Goal: Transaction & Acquisition: Book appointment/travel/reservation

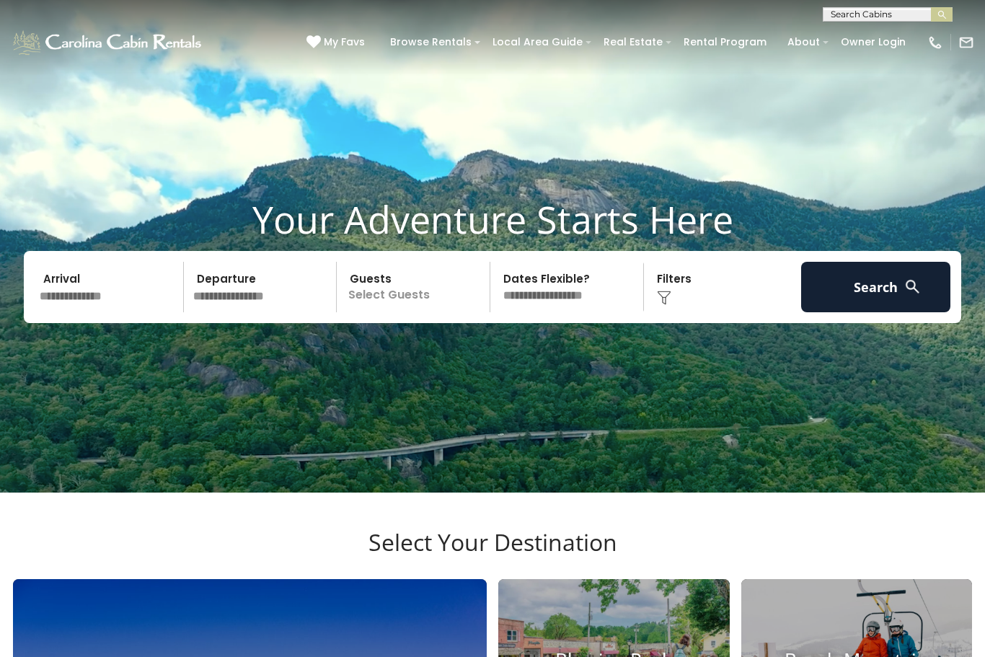
click at [112, 312] on input "text" at bounding box center [109, 287] width 149 height 50
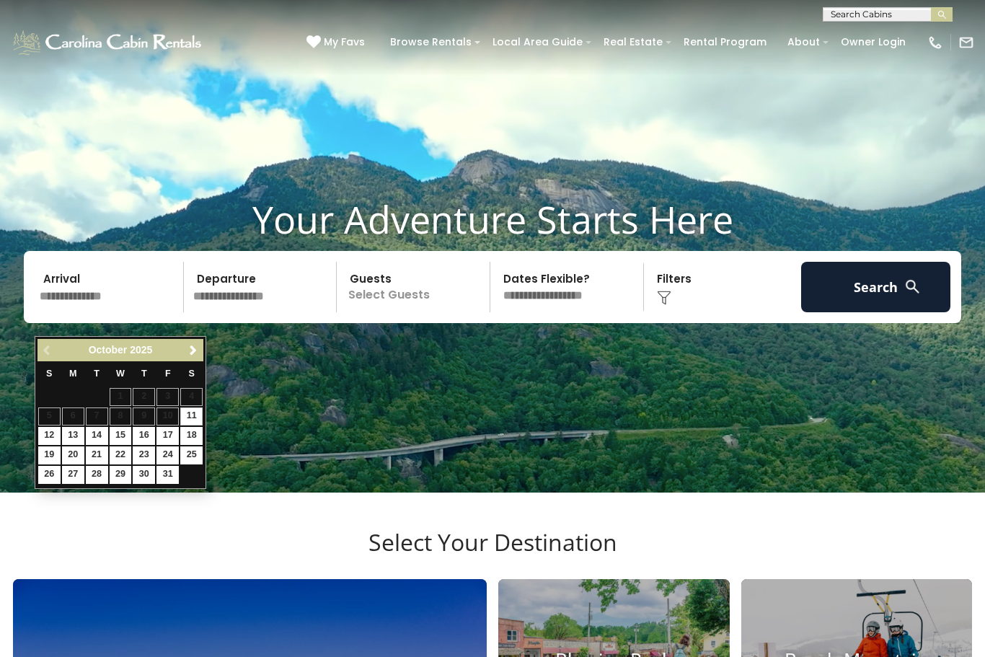
click at [200, 358] on link "Next" at bounding box center [193, 350] width 18 height 18
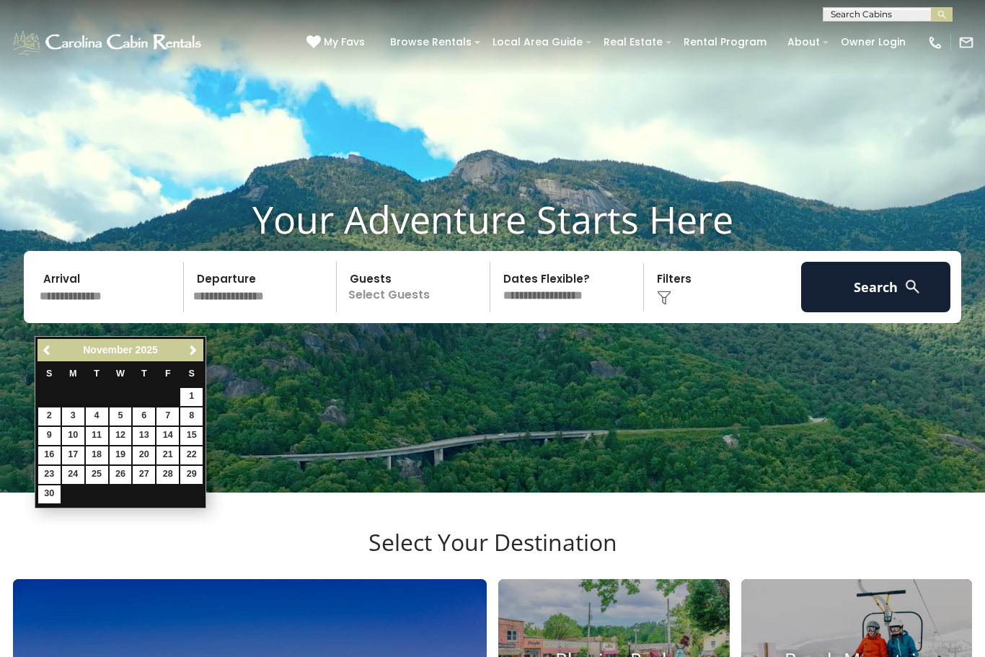
click at [200, 436] on link "15" at bounding box center [191, 436] width 22 height 18
type input "********"
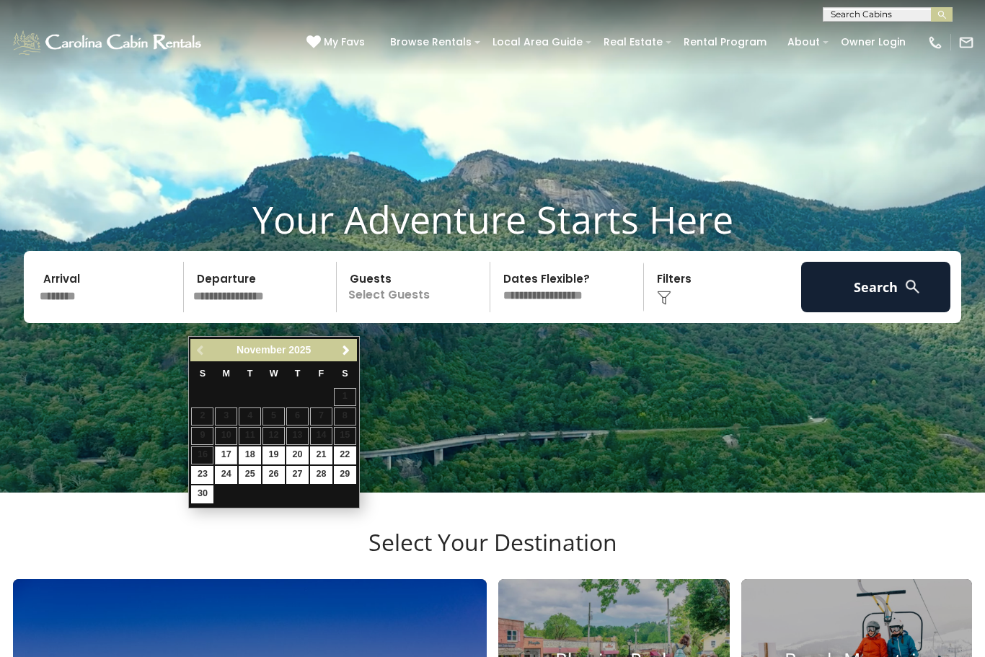
click at [352, 451] on link "22" at bounding box center [345, 455] width 22 height 18
type input "********"
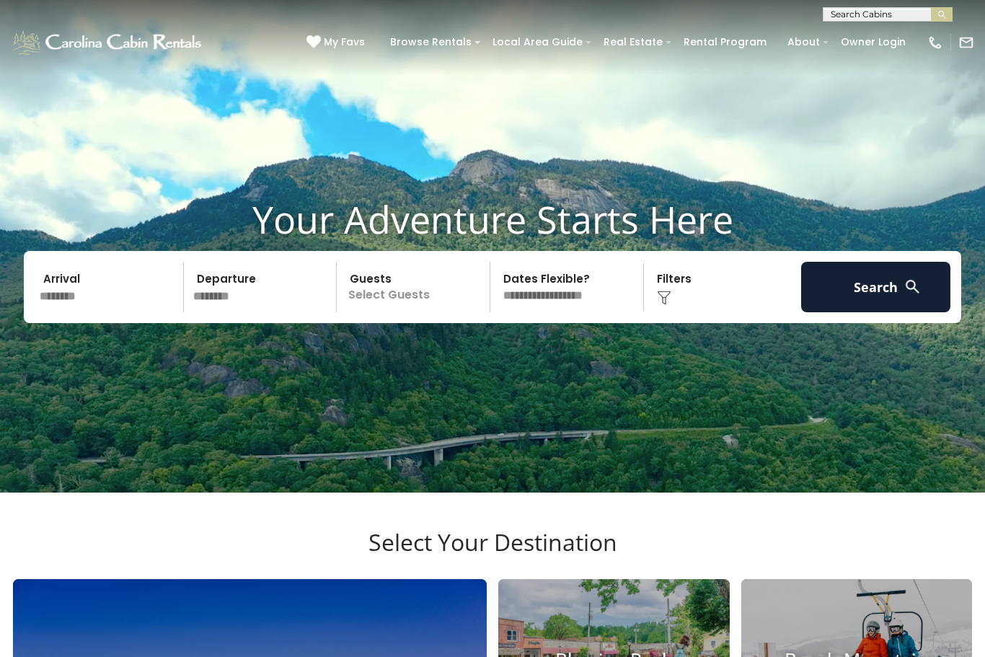
click at [891, 309] on button "Search" at bounding box center [875, 287] width 149 height 50
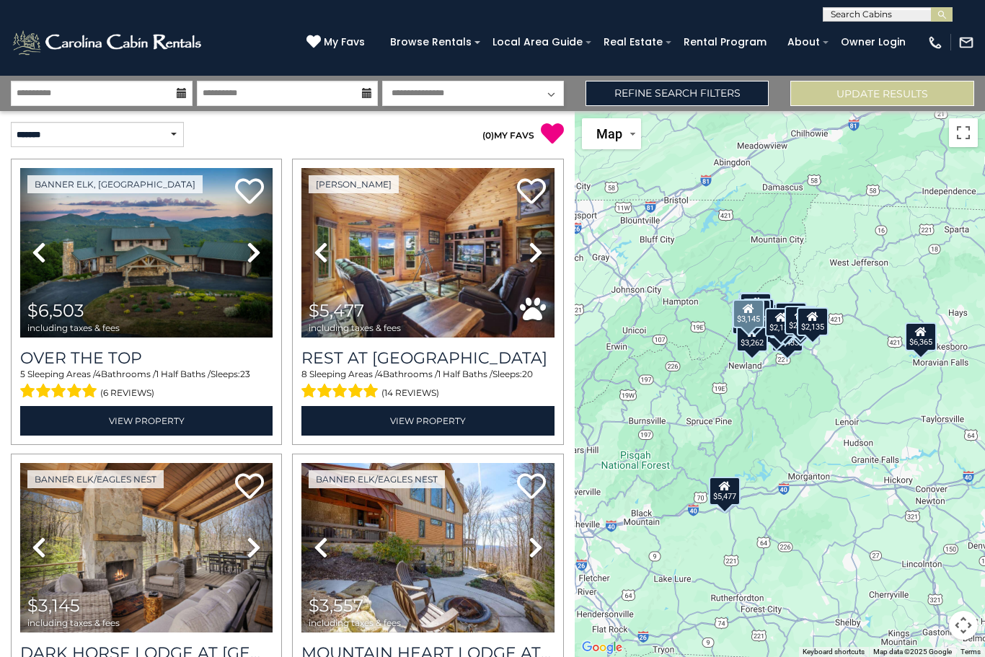
click at [6, 525] on div "Banner Elk/Eagles Nest Previous" at bounding box center [146, 597] width 281 height 286
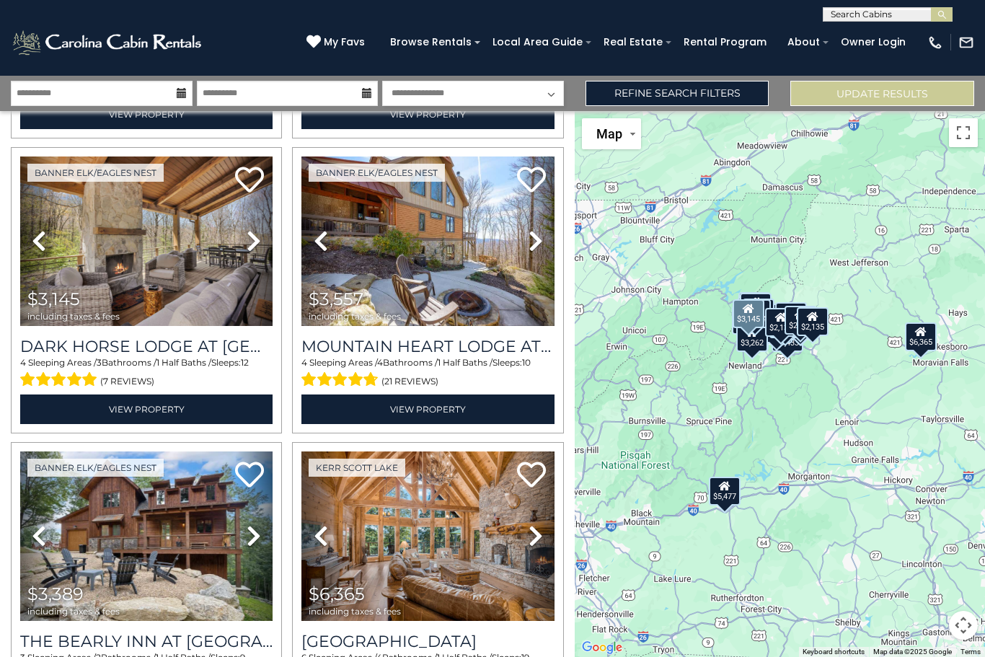
scroll to position [307, 0]
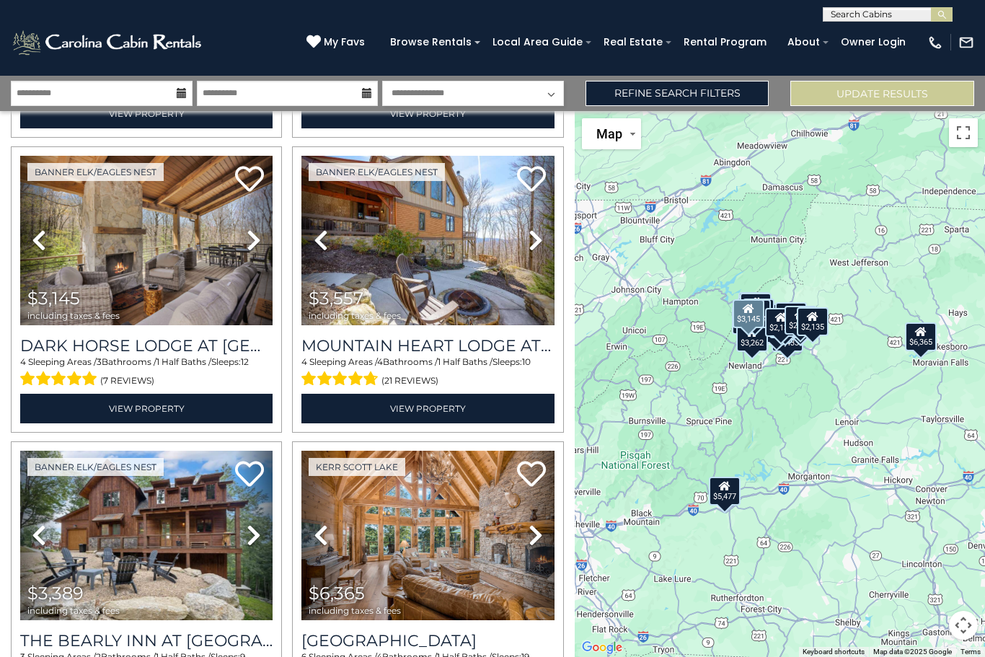
click at [60, 292] on span "$3,145" at bounding box center [53, 298] width 53 height 21
click at [77, 313] on span "including taxes & fees" at bounding box center [73, 315] width 92 height 9
click at [149, 268] on img at bounding box center [146, 240] width 252 height 169
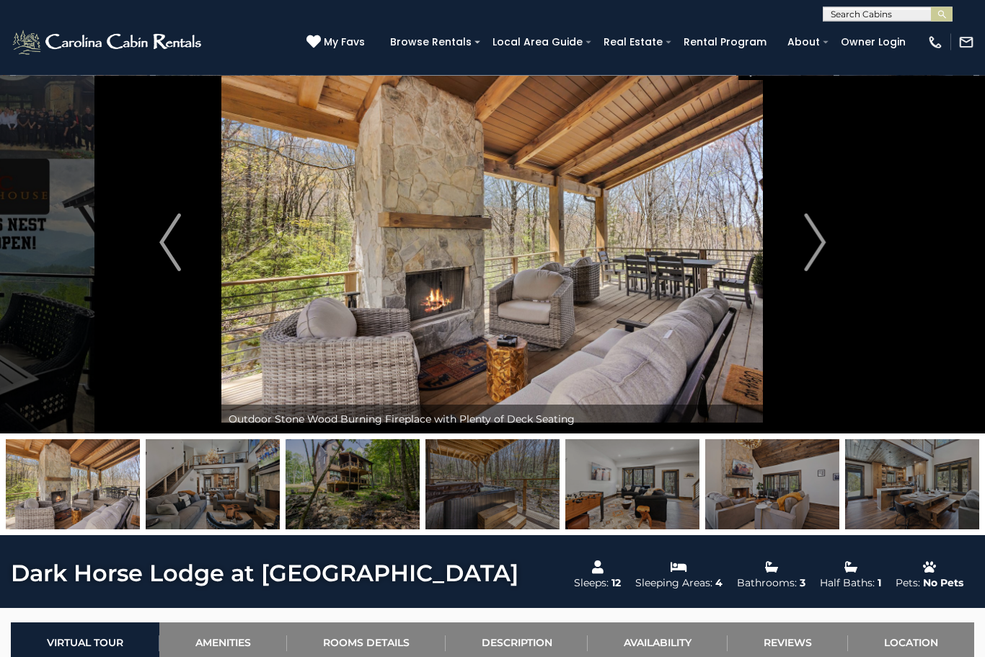
scroll to position [25, 0]
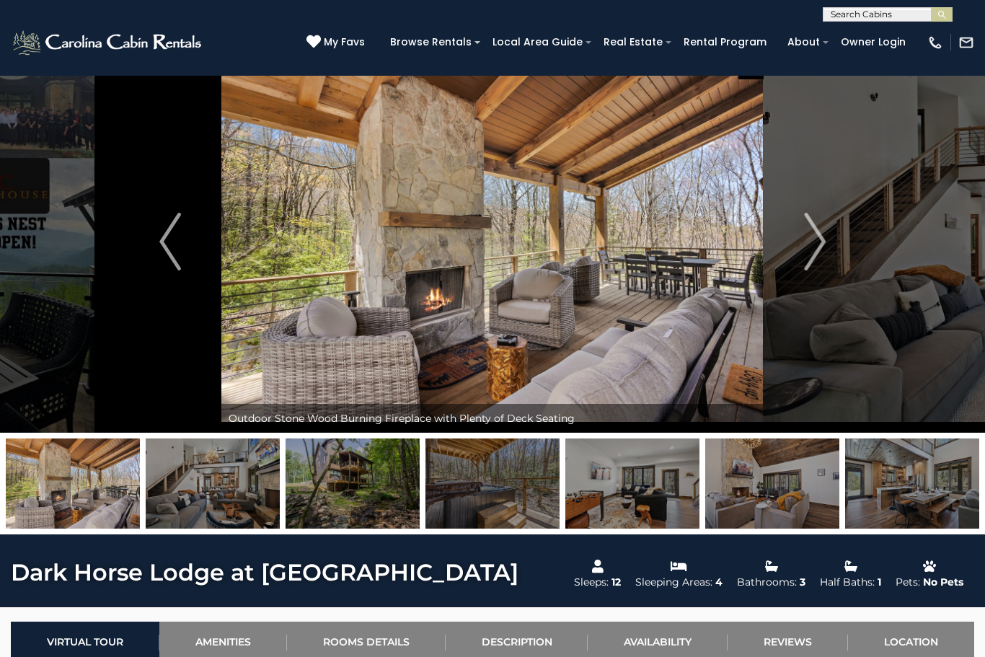
click at [496, 490] on img at bounding box center [492, 483] width 134 height 90
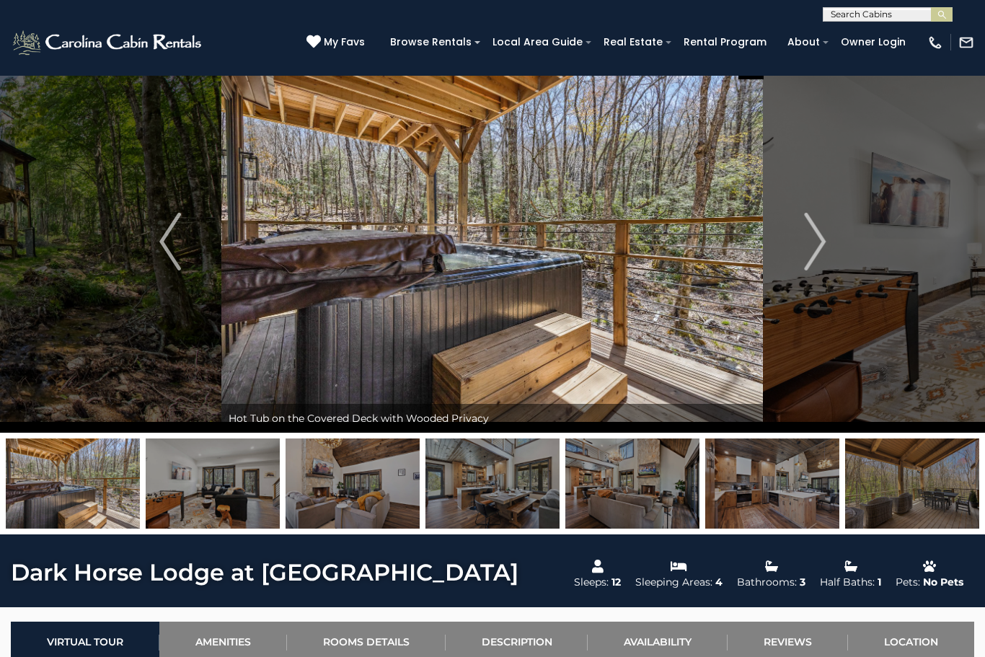
click at [938, 494] on img at bounding box center [912, 483] width 134 height 90
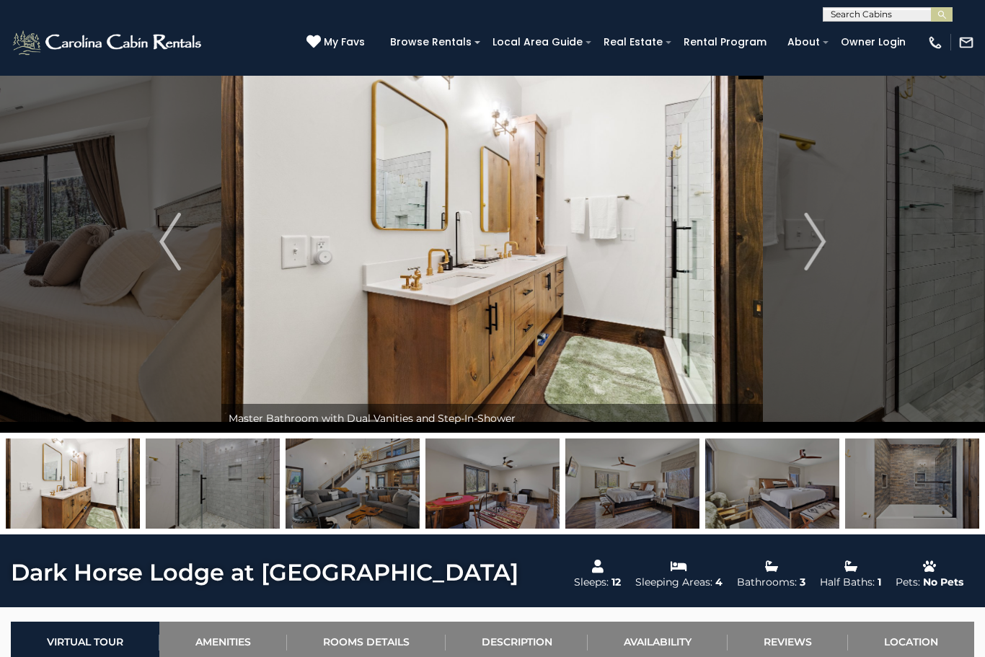
click at [489, 480] on img at bounding box center [492, 483] width 134 height 90
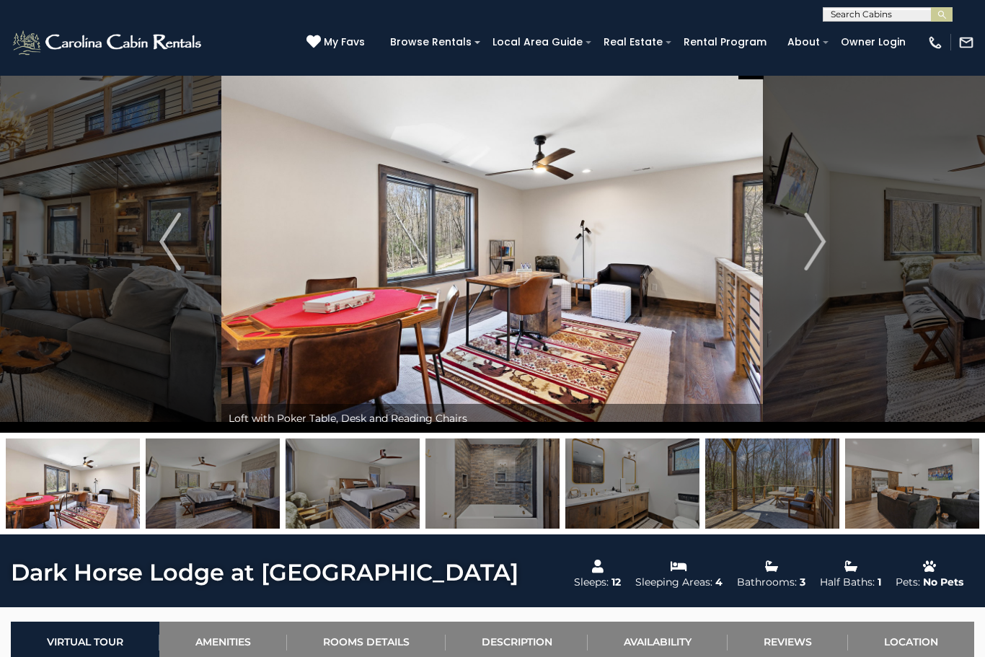
click at [803, 254] on button "Next" at bounding box center [815, 241] width 102 height 382
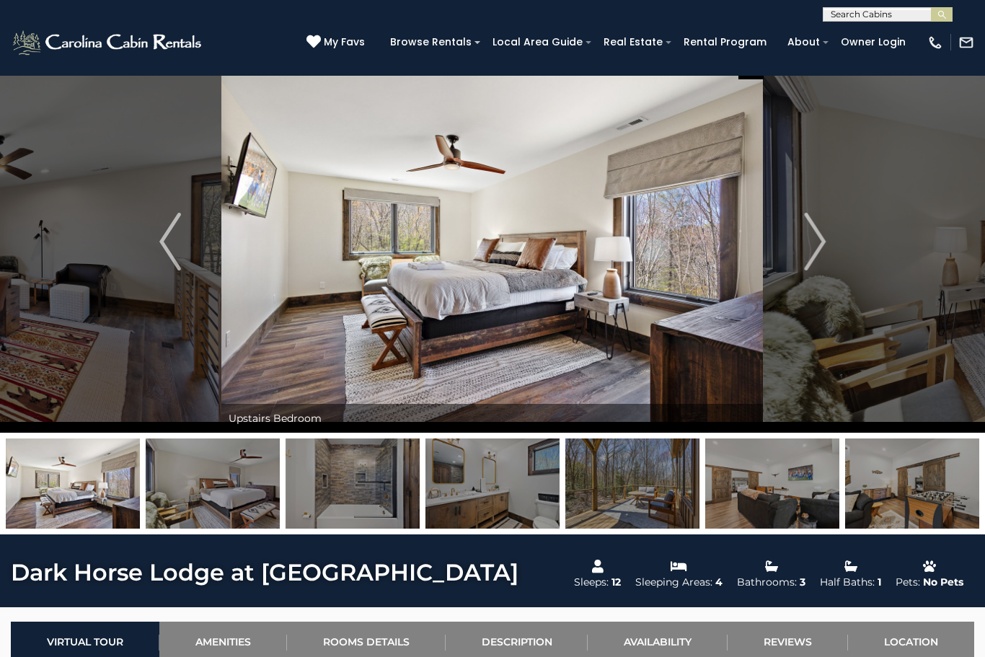
click at [818, 247] on img "Next" at bounding box center [815, 242] width 22 height 58
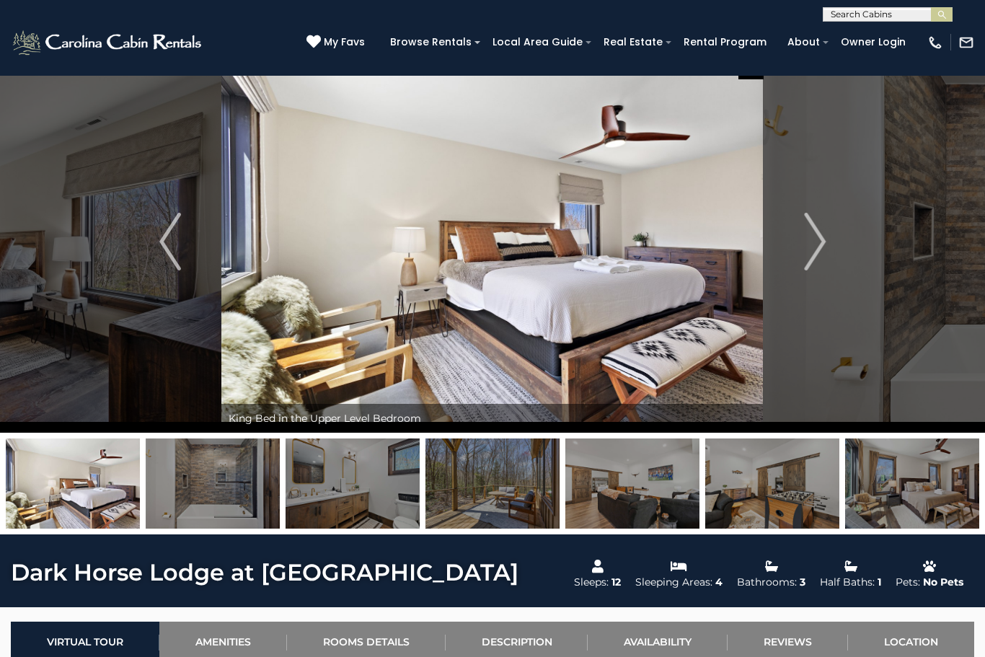
click at [802, 255] on button "Next" at bounding box center [815, 241] width 102 height 382
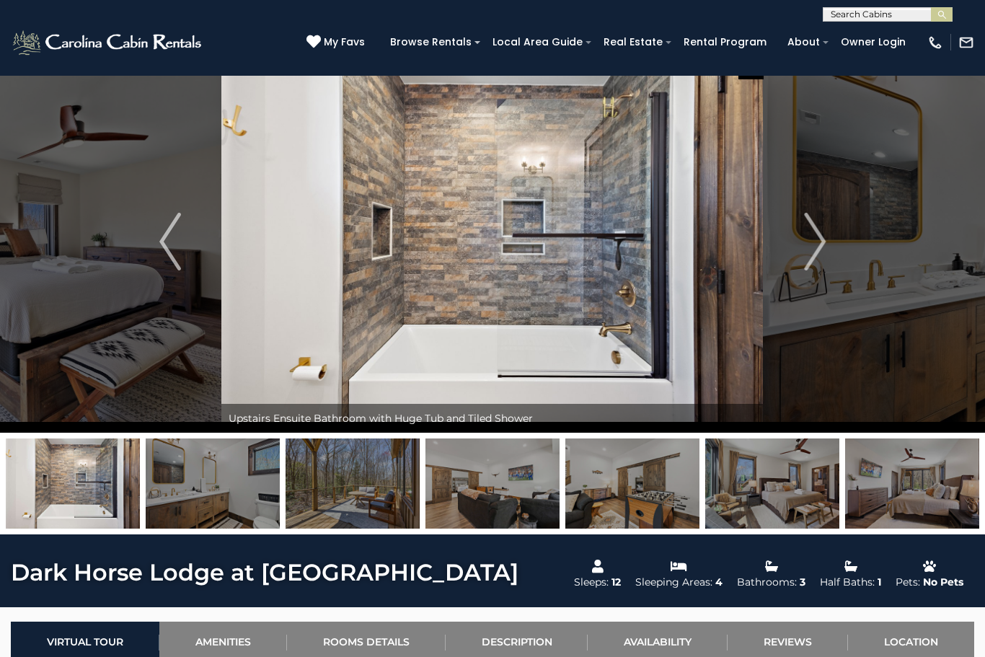
click at [801, 256] on button "Next" at bounding box center [815, 241] width 102 height 382
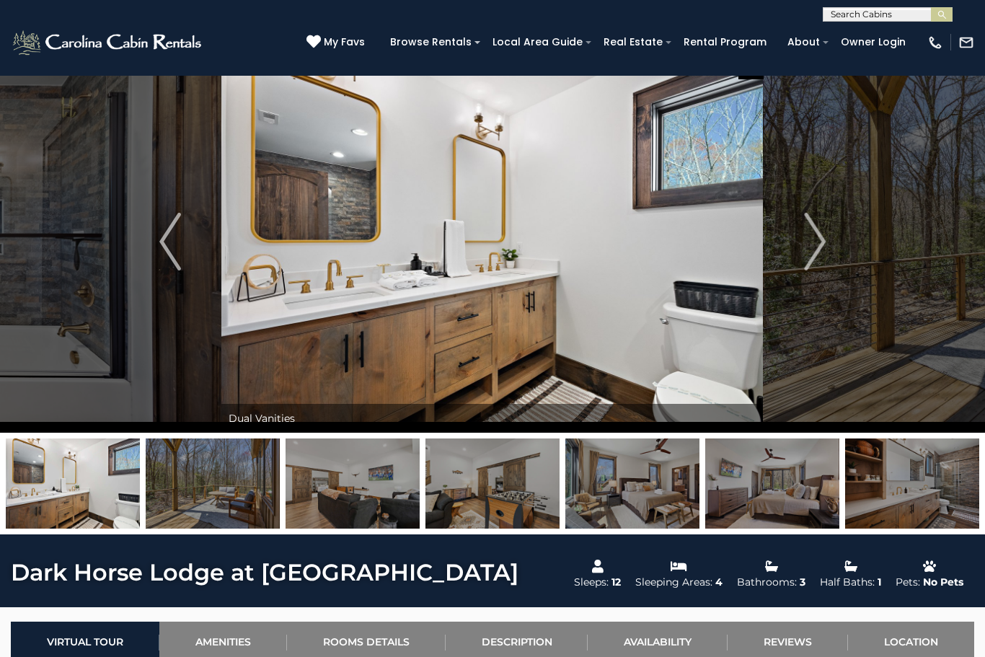
click at [811, 256] on img "Next" at bounding box center [815, 242] width 22 height 58
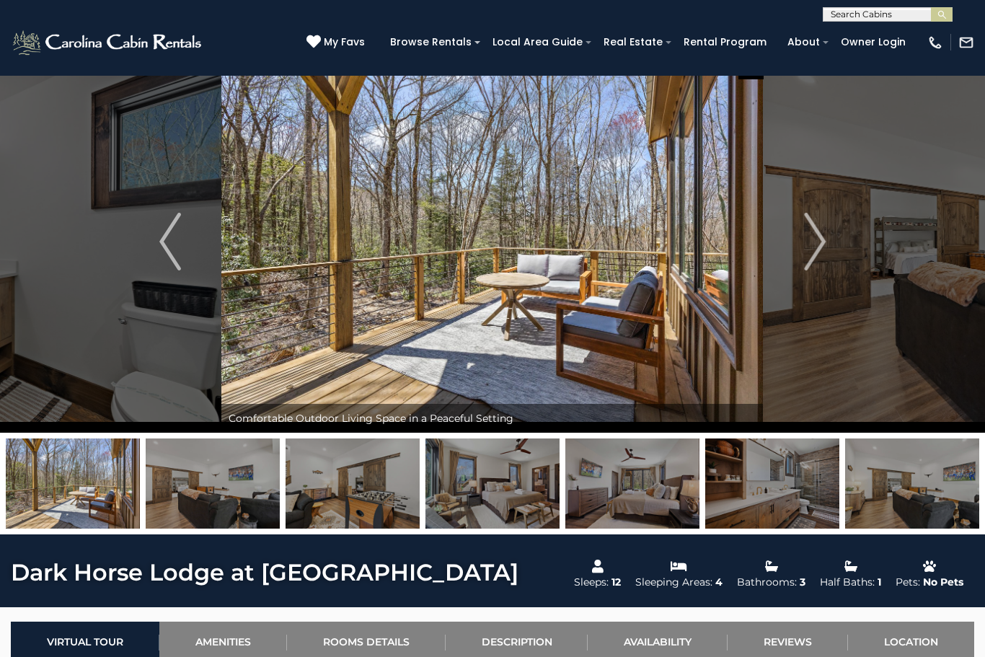
click at [816, 246] on img "Next" at bounding box center [815, 242] width 22 height 58
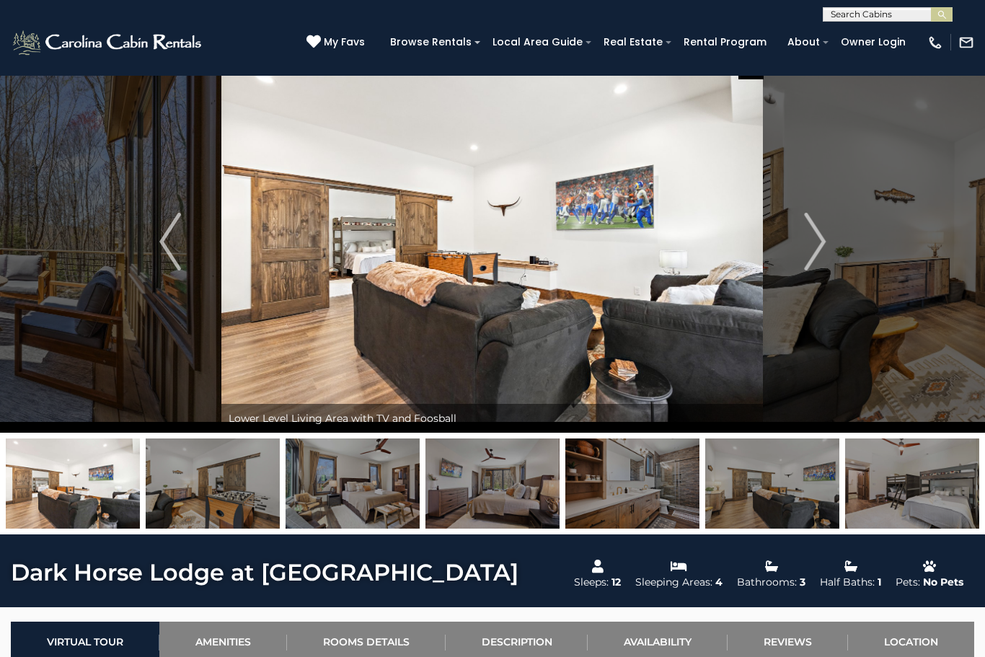
click at [815, 255] on img "Next" at bounding box center [815, 242] width 22 height 58
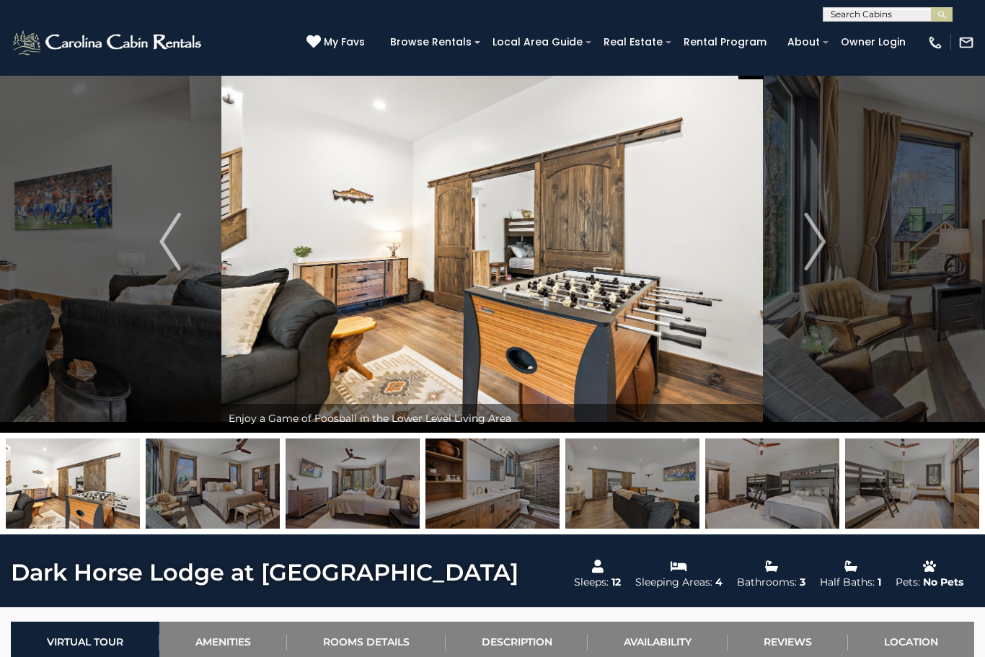
scroll to position [0, 0]
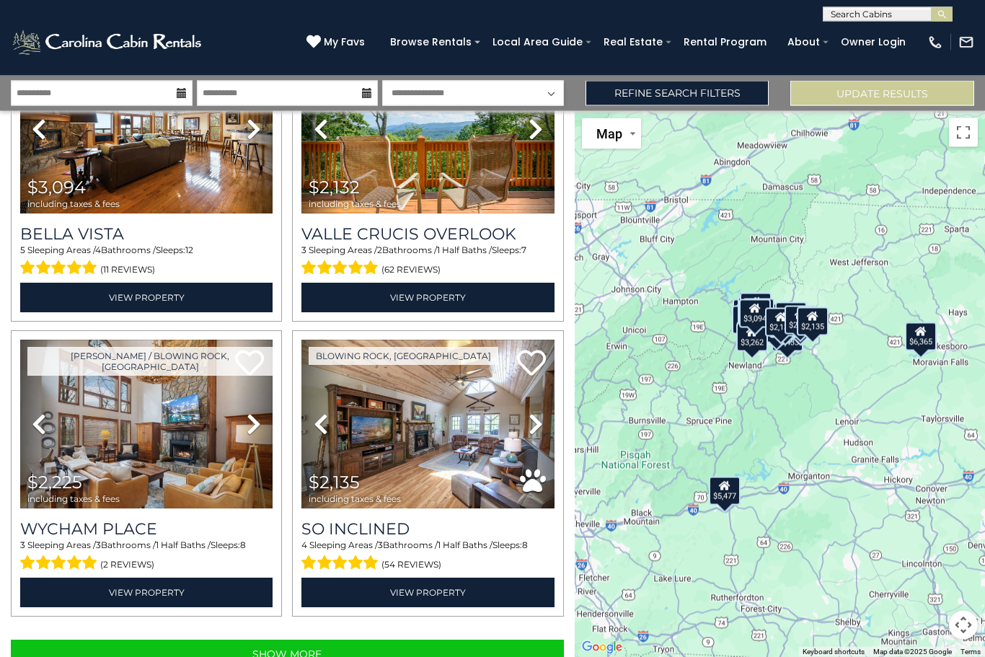
scroll to position [48, 0]
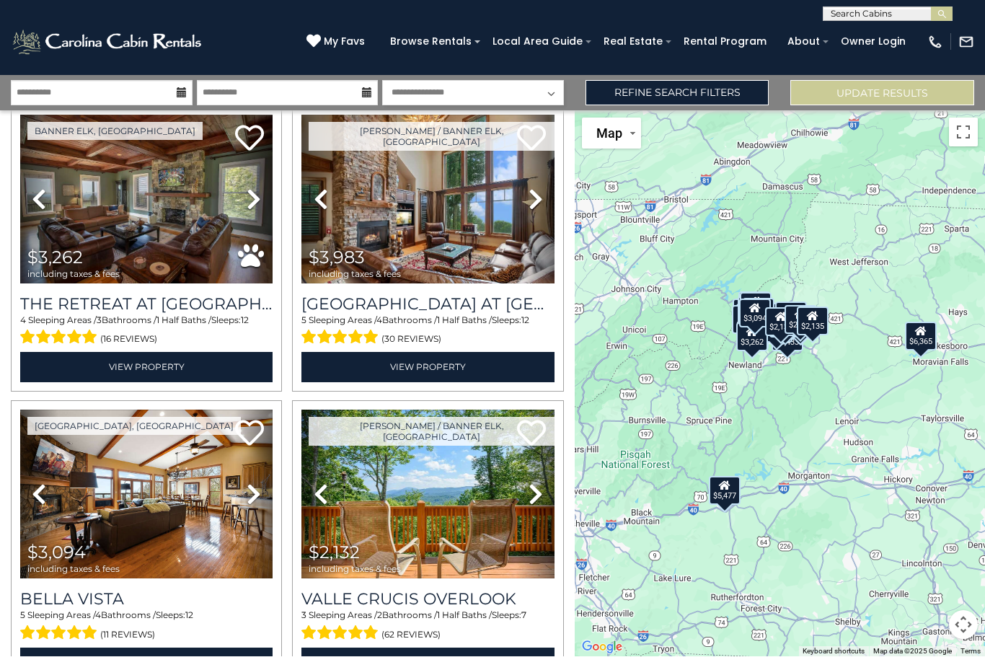
click at [712, 81] on link "Refine Search Filters" at bounding box center [678, 93] width 184 height 25
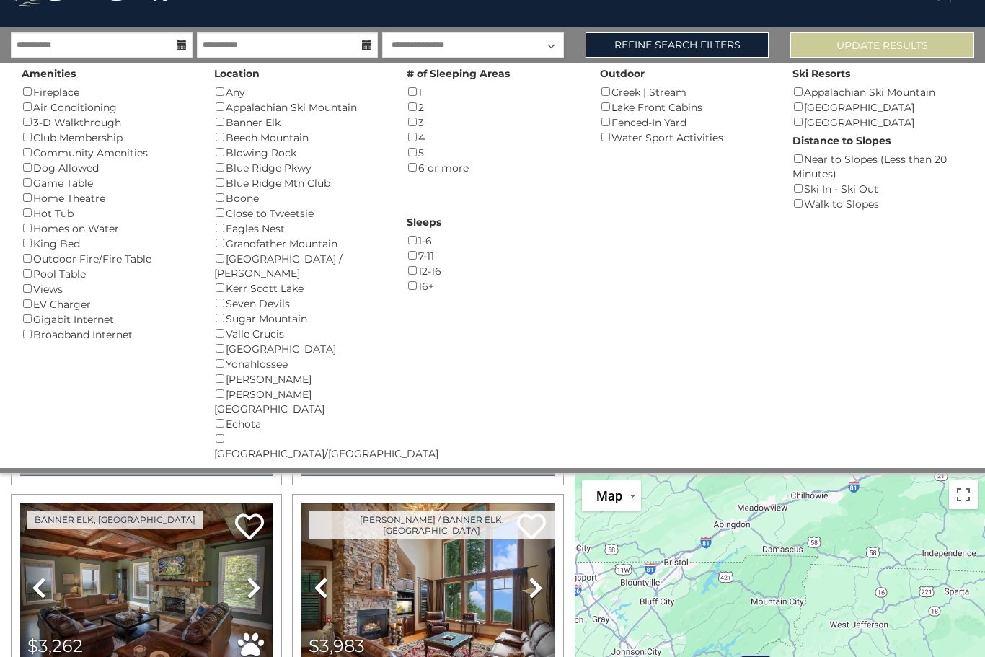
scroll to position [3565, 0]
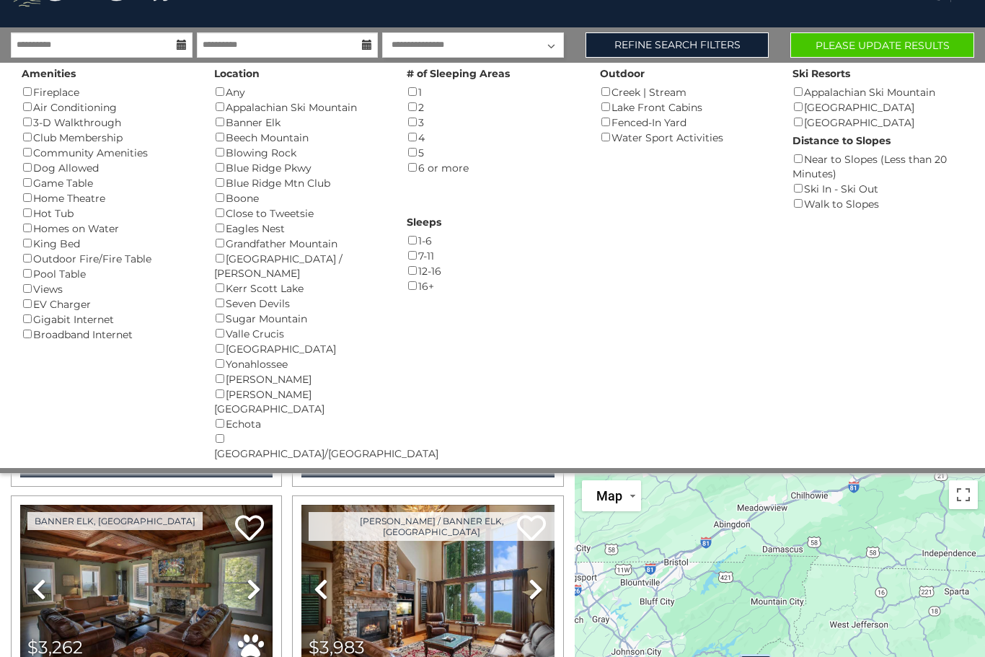
click at [20, 210] on div "Amenities Fireplace () Air Conditioning () 3-D Walkthrough () Club Membership (…" at bounding box center [107, 202] width 193 height 279
click at [21, 271] on div "Amenities Fireplace () Air Conditioning () 3-D Walkthrough () Club Membership (…" at bounding box center [107, 202] width 193 height 279
click at [17, 283] on div "Amenities Fireplace () Air Conditioning () 3-D Walkthrough () Club Membership (…" at bounding box center [107, 202] width 193 height 279
click at [908, 56] on button "Please Update Results" at bounding box center [882, 44] width 184 height 25
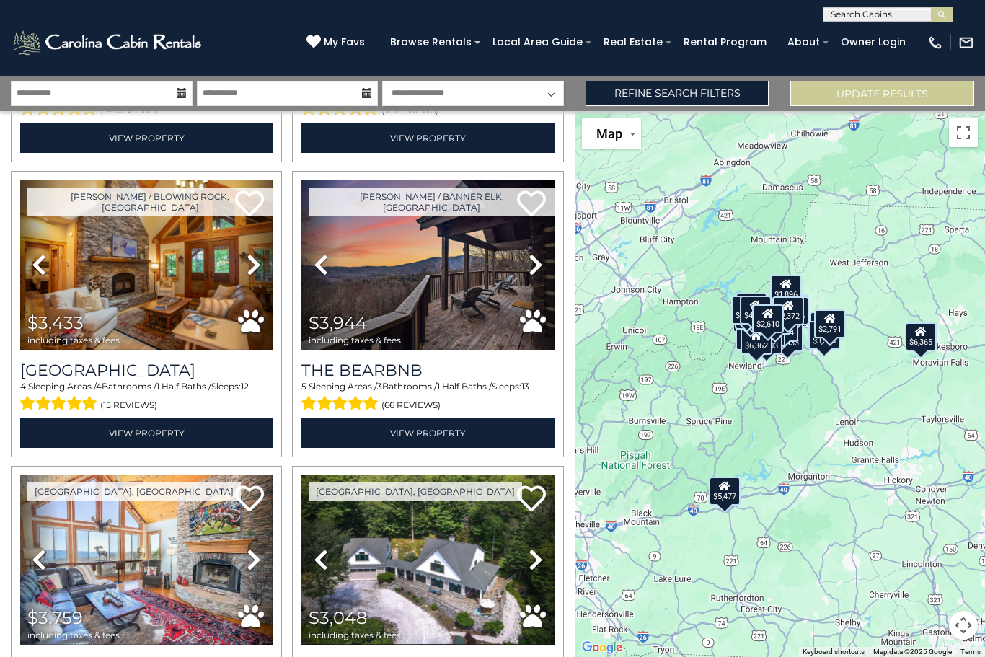
scroll to position [286, 0]
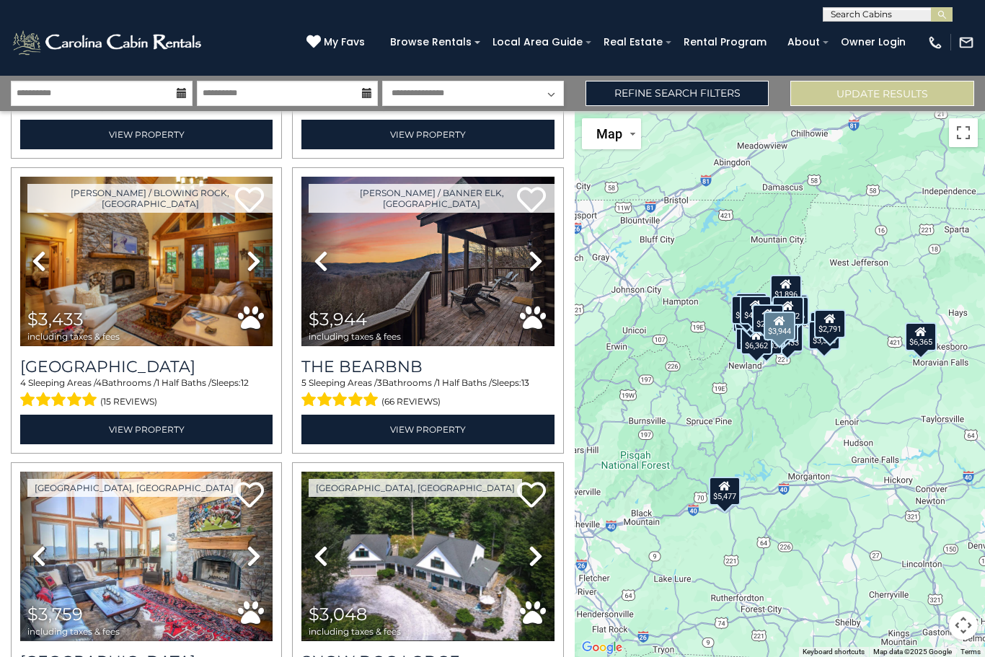
click at [478, 288] on img at bounding box center [427, 261] width 252 height 169
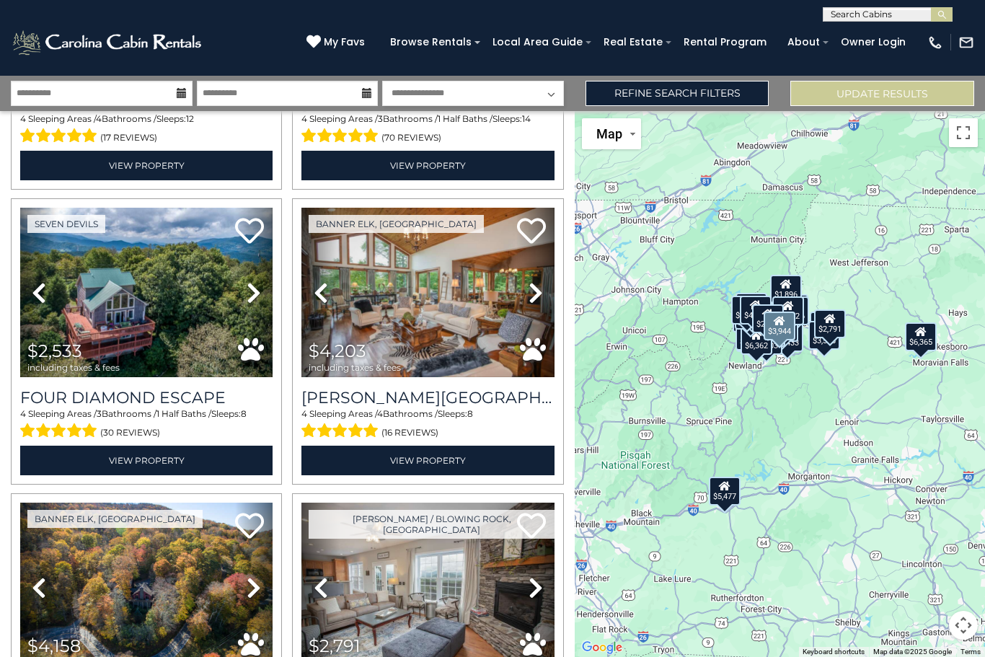
scroll to position [2025, 0]
click at [65, 325] on img at bounding box center [146, 292] width 252 height 169
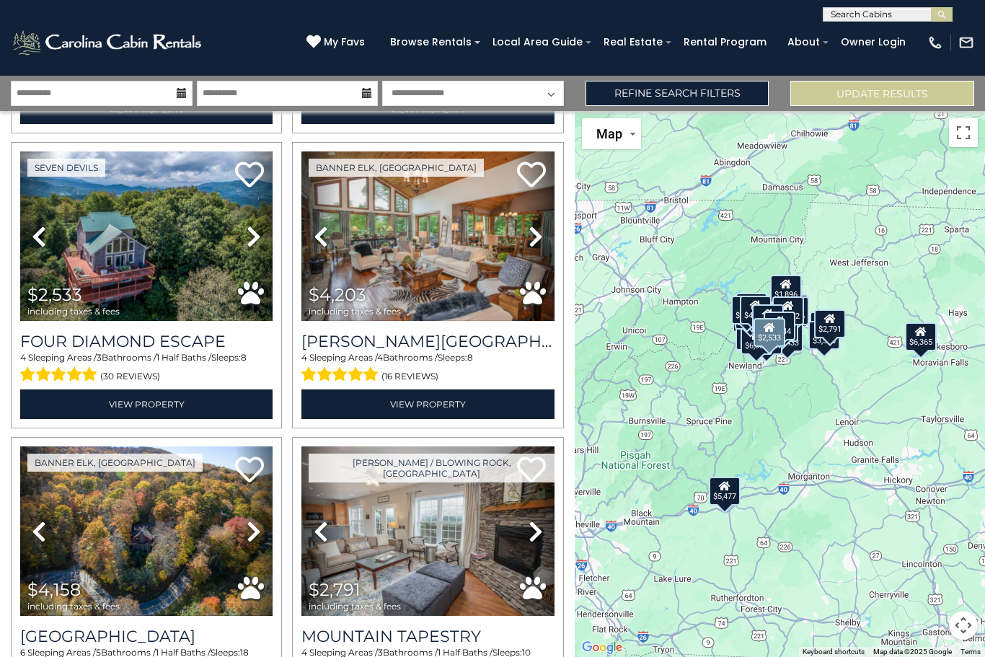
scroll to position [2064, 0]
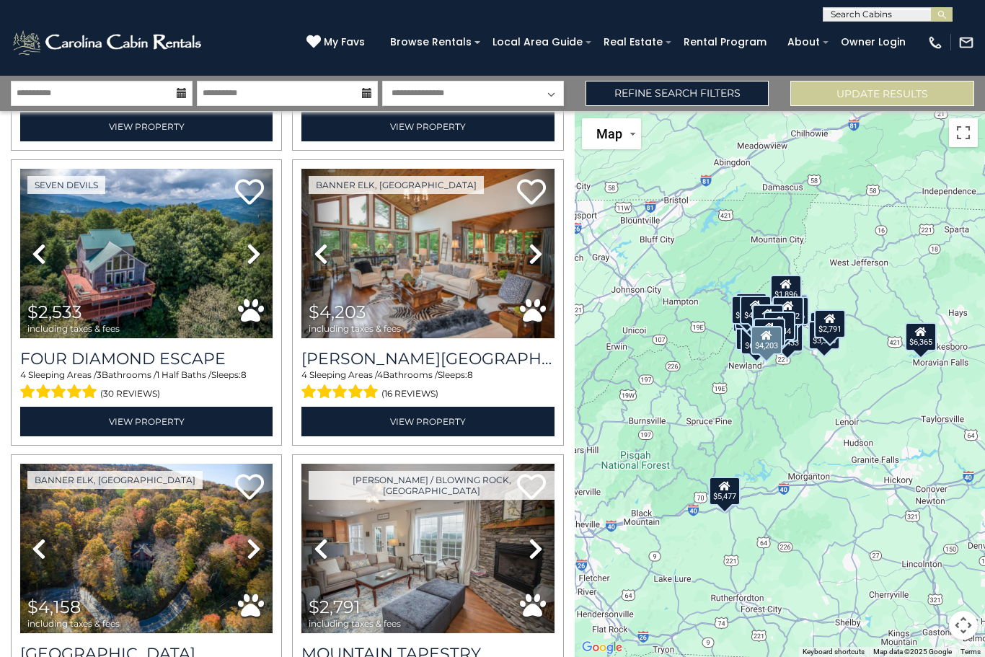
click at [539, 253] on icon at bounding box center [536, 253] width 14 height 23
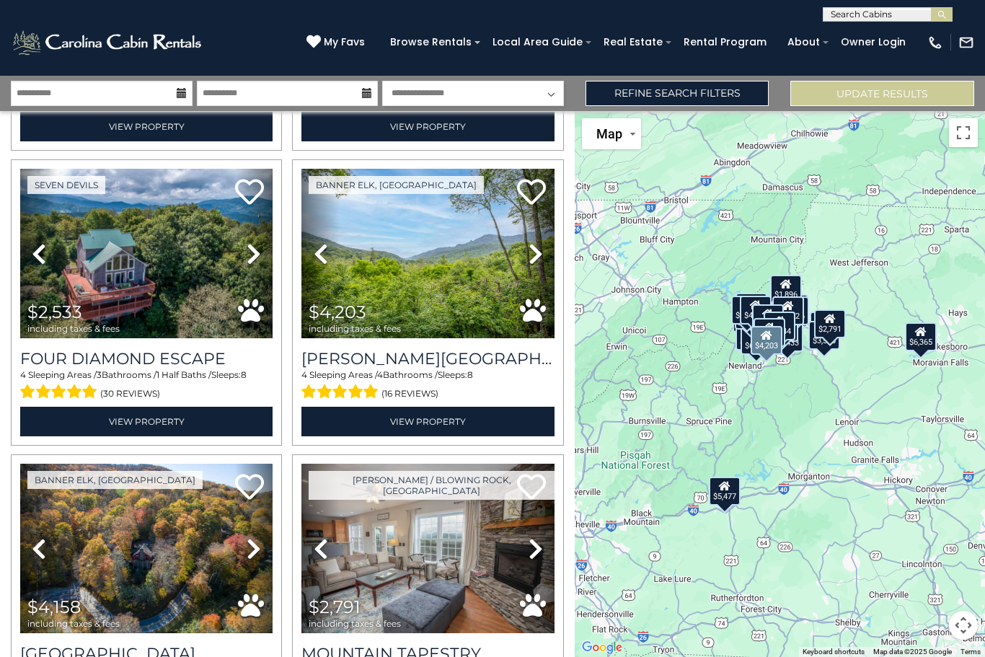
click at [539, 262] on icon at bounding box center [536, 253] width 14 height 23
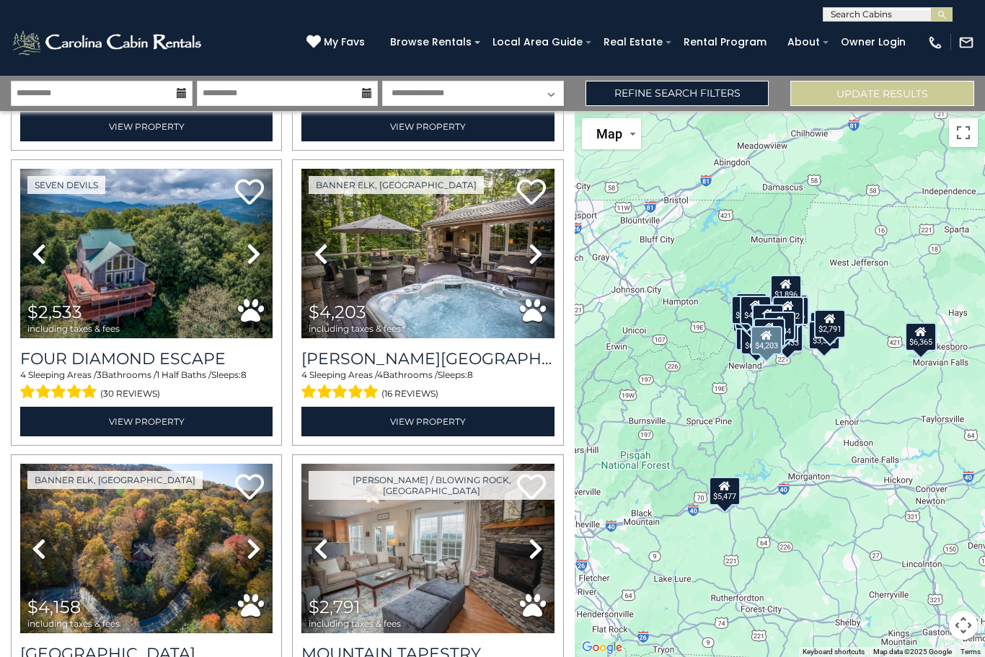
click at [539, 262] on icon at bounding box center [536, 253] width 14 height 23
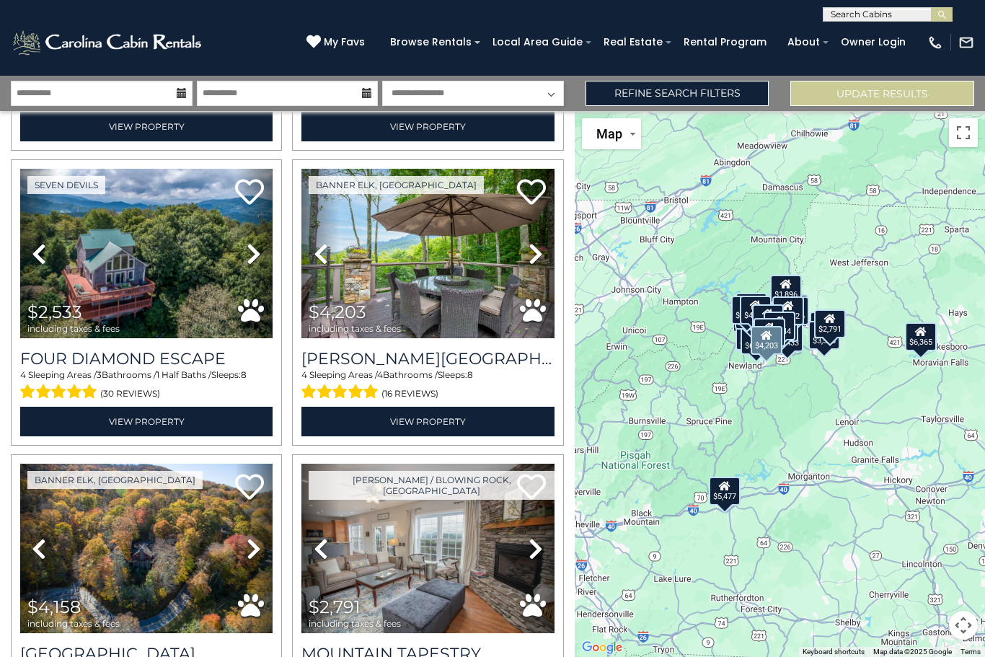
click at [537, 254] on icon at bounding box center [536, 253] width 14 height 23
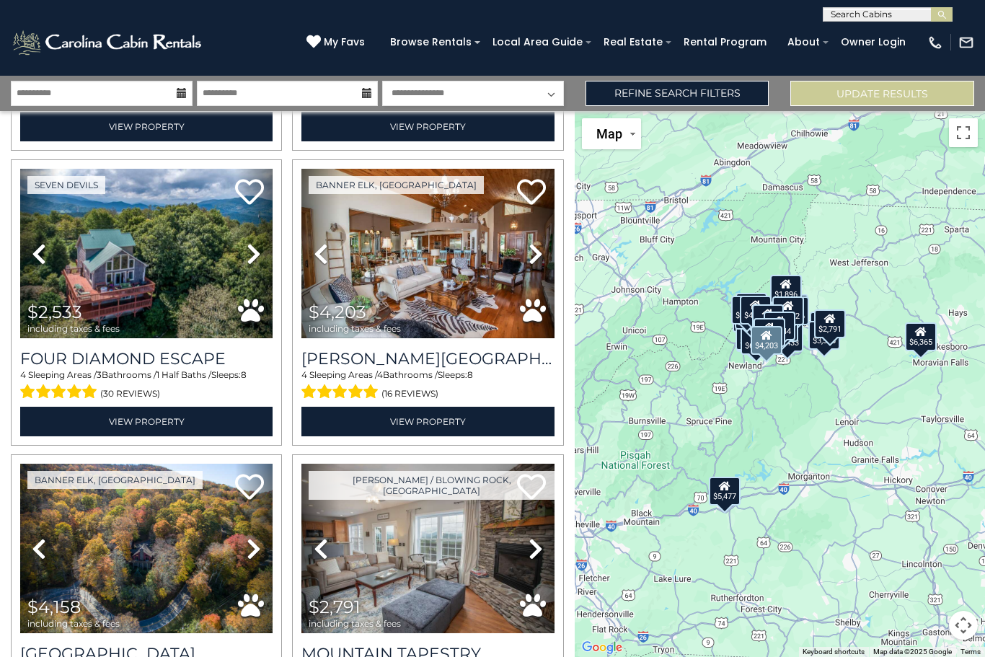
click at [532, 250] on icon at bounding box center [536, 253] width 14 height 23
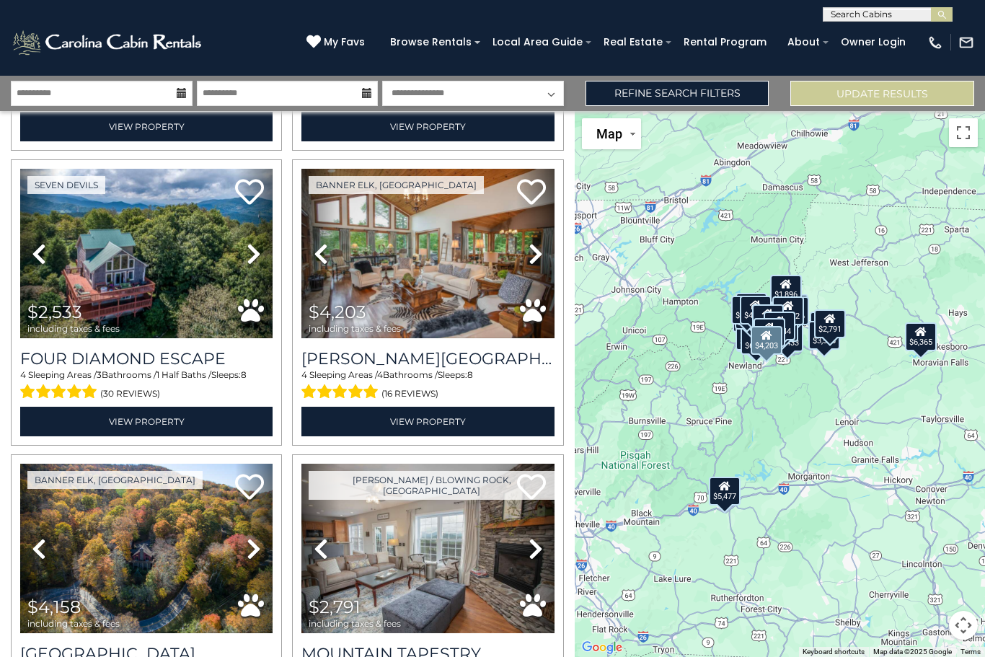
click at [538, 253] on icon at bounding box center [536, 253] width 14 height 23
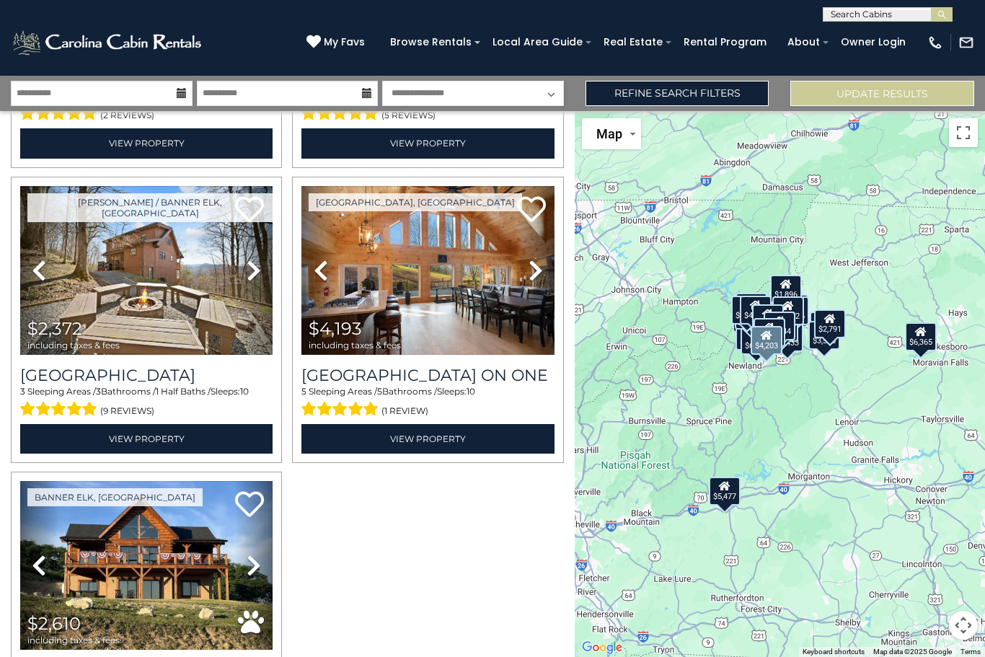
scroll to position [3811, 0]
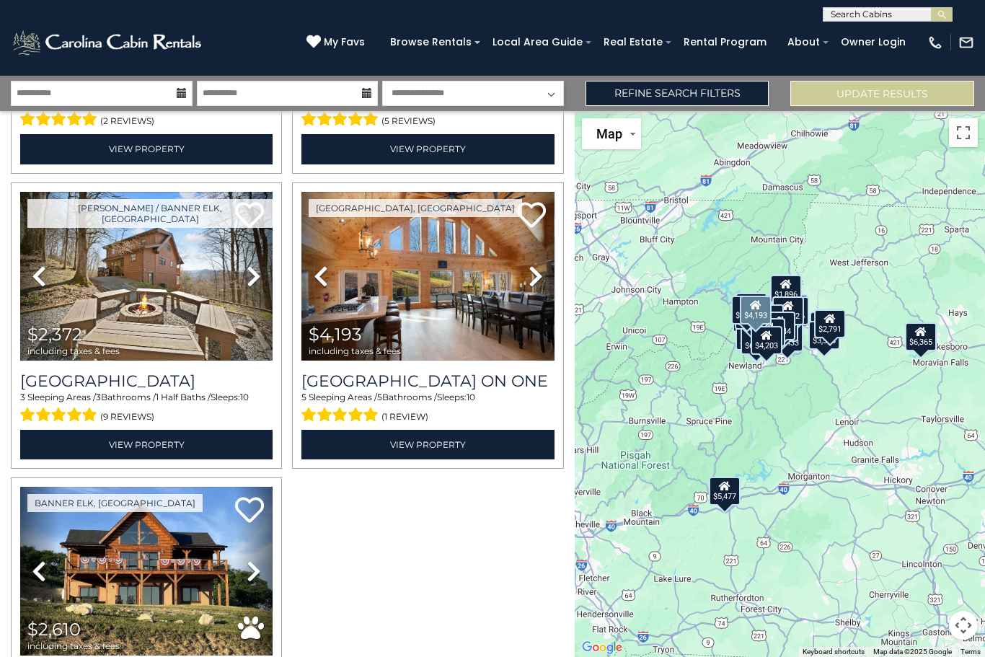
click at [534, 274] on icon at bounding box center [536, 276] width 14 height 23
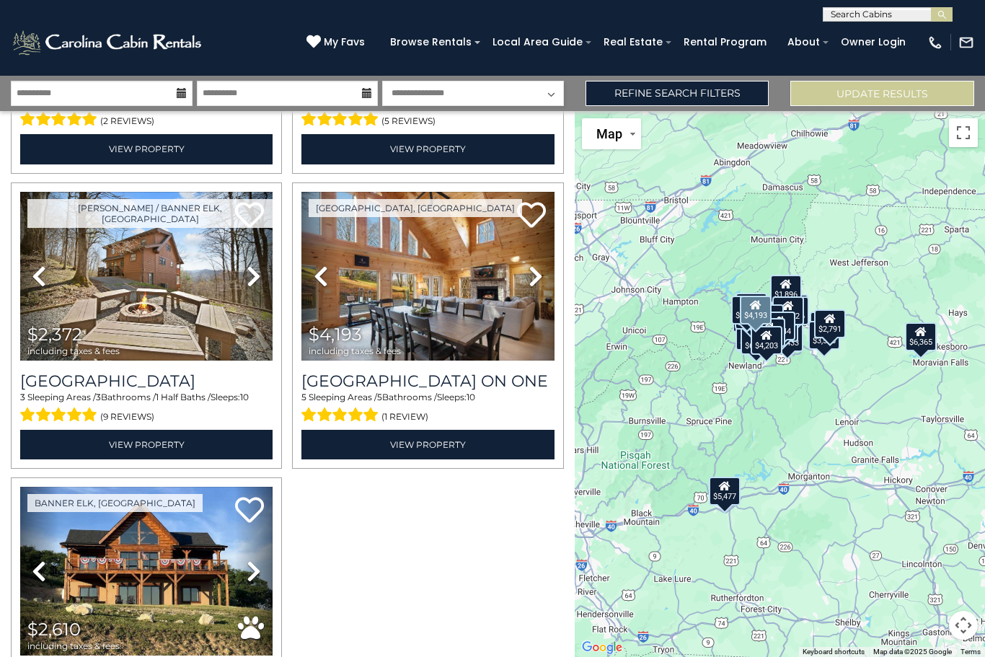
click at [534, 280] on icon at bounding box center [536, 276] width 14 height 23
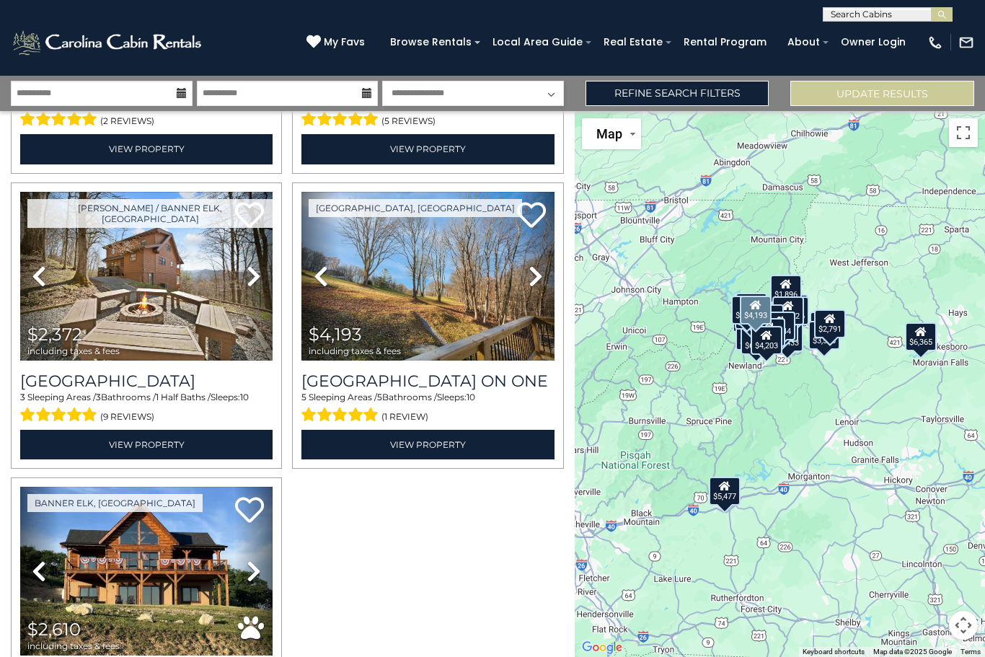
click at [532, 281] on icon at bounding box center [536, 276] width 14 height 23
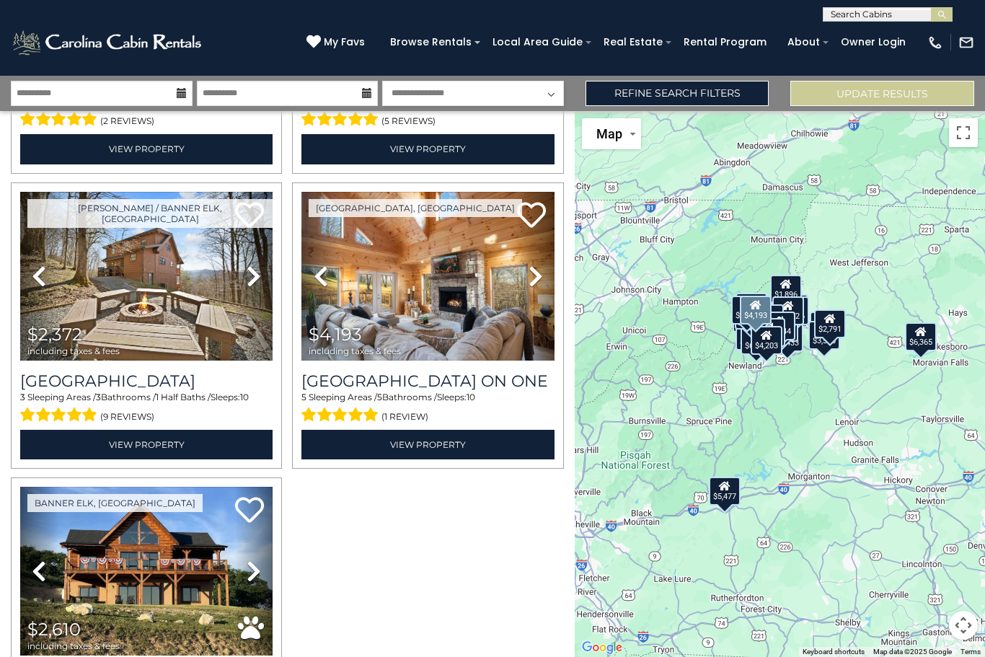
click at [431, 436] on link "View Property" at bounding box center [427, 445] width 252 height 30
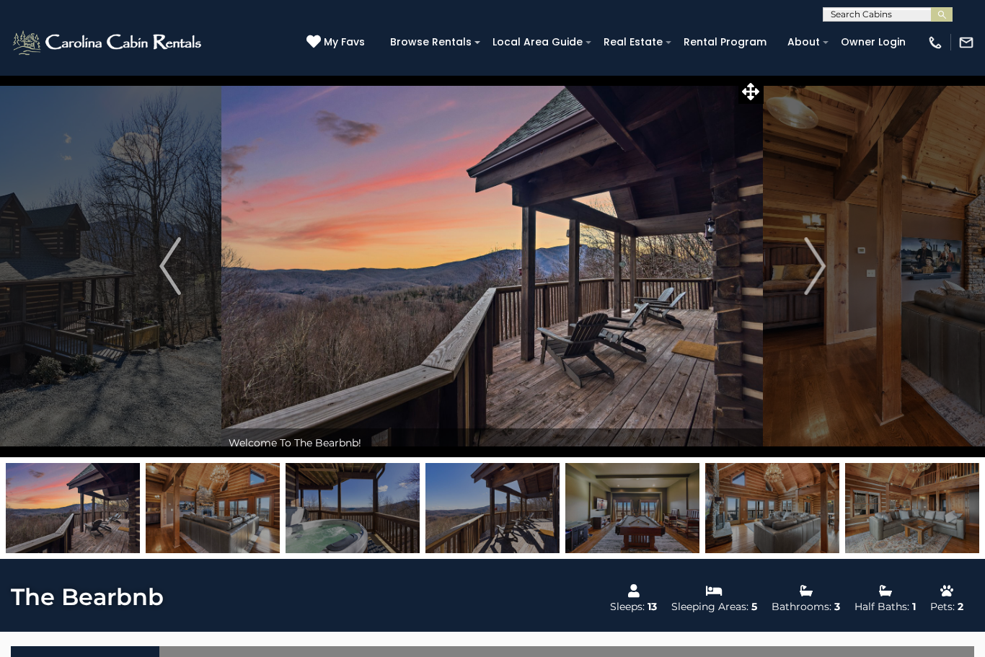
click at [814, 278] on img "Next" at bounding box center [815, 266] width 22 height 58
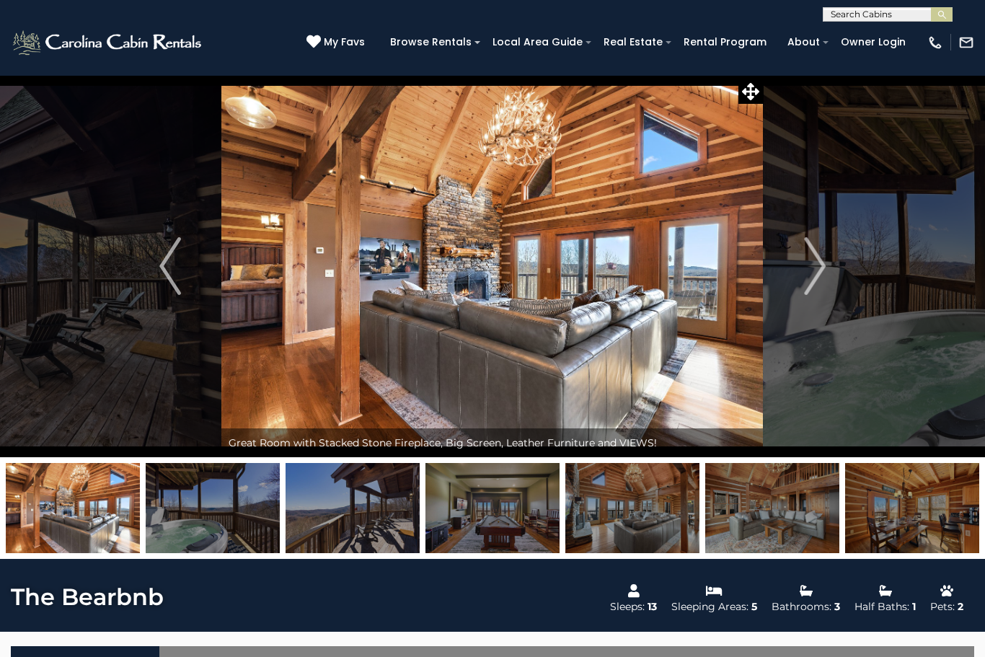
click at [823, 276] on img "Next" at bounding box center [815, 266] width 22 height 58
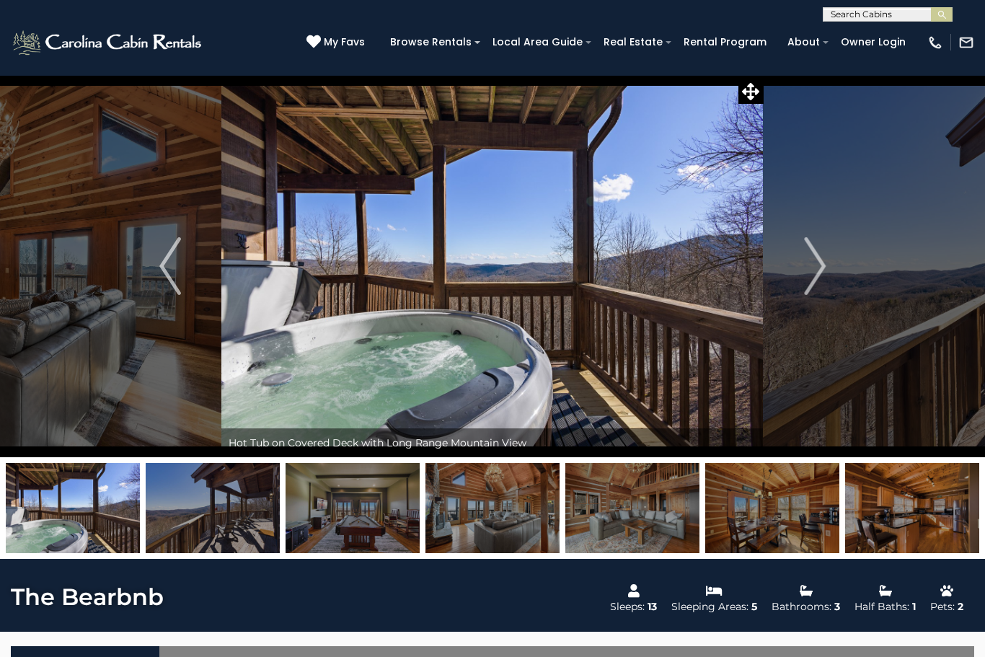
click at [819, 278] on img "Next" at bounding box center [815, 266] width 22 height 58
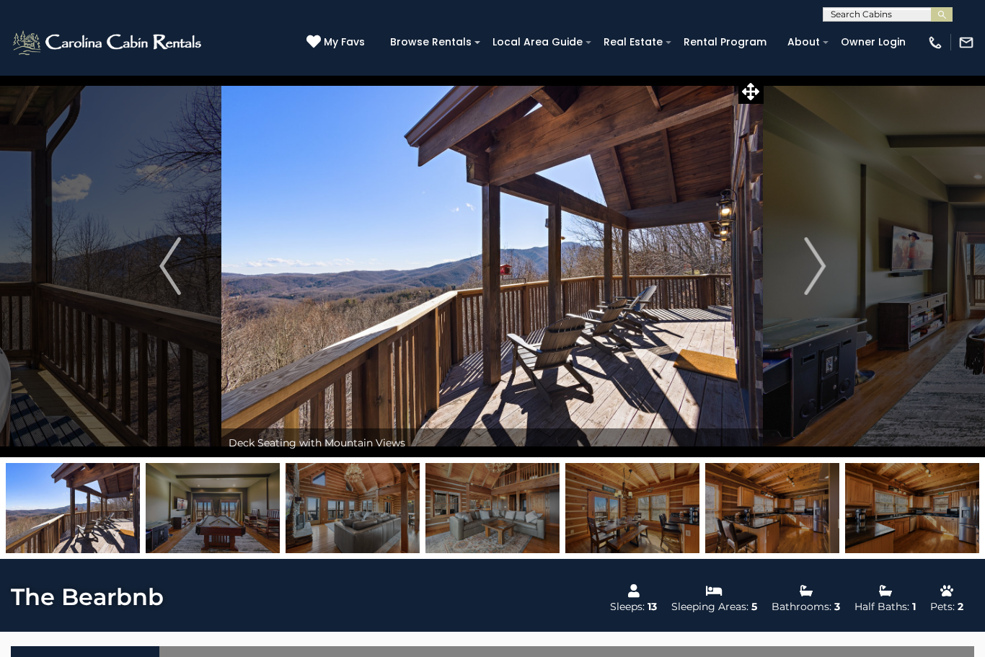
click at [811, 271] on img "Next" at bounding box center [815, 266] width 22 height 58
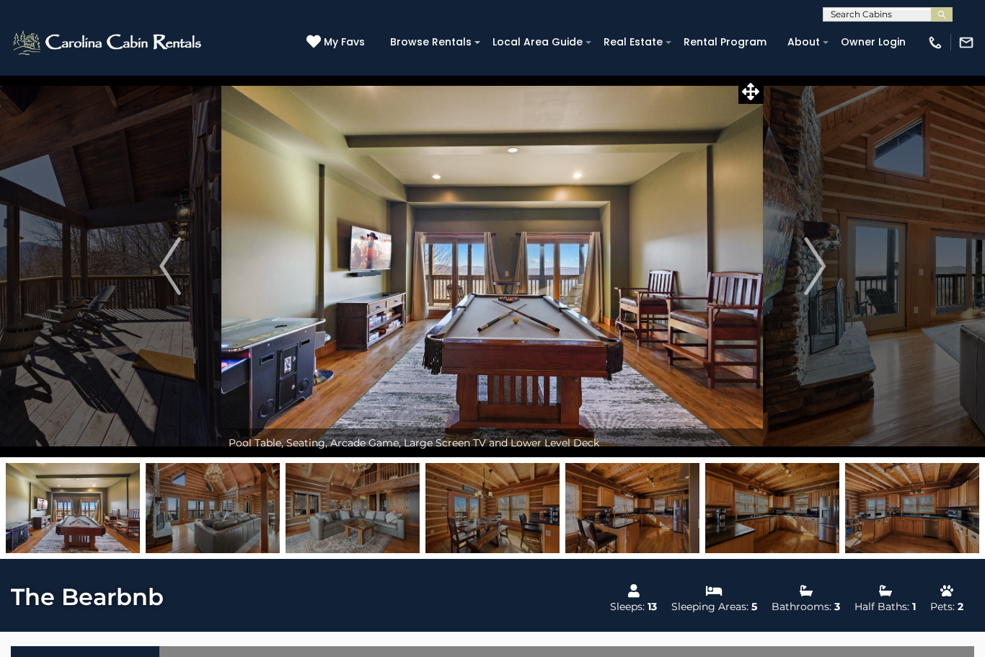
click at [821, 271] on img "Next" at bounding box center [815, 266] width 22 height 58
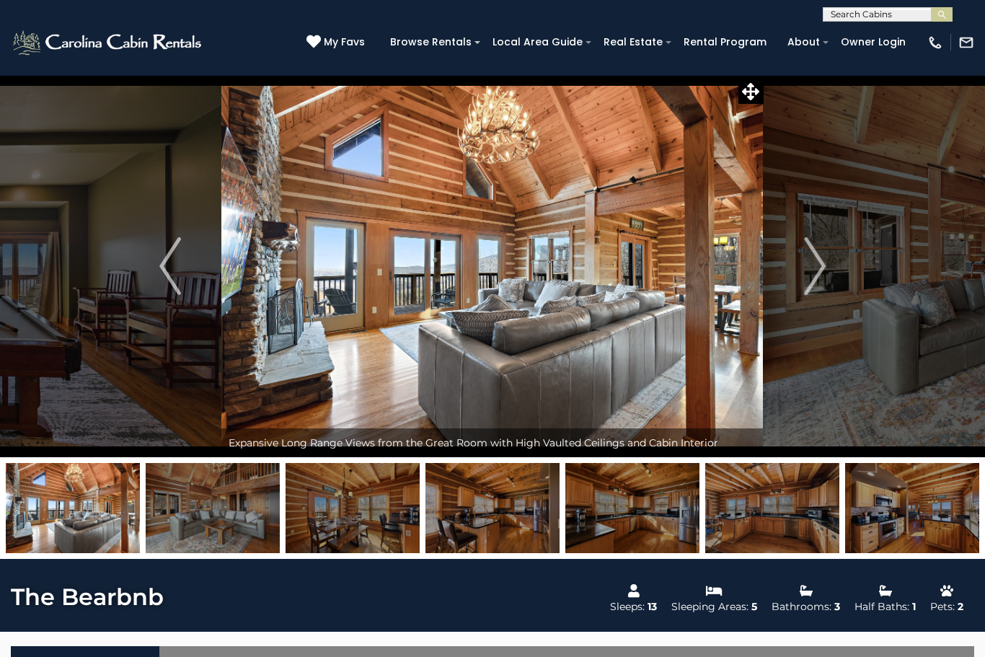
click at [819, 272] on img "Next" at bounding box center [815, 266] width 22 height 58
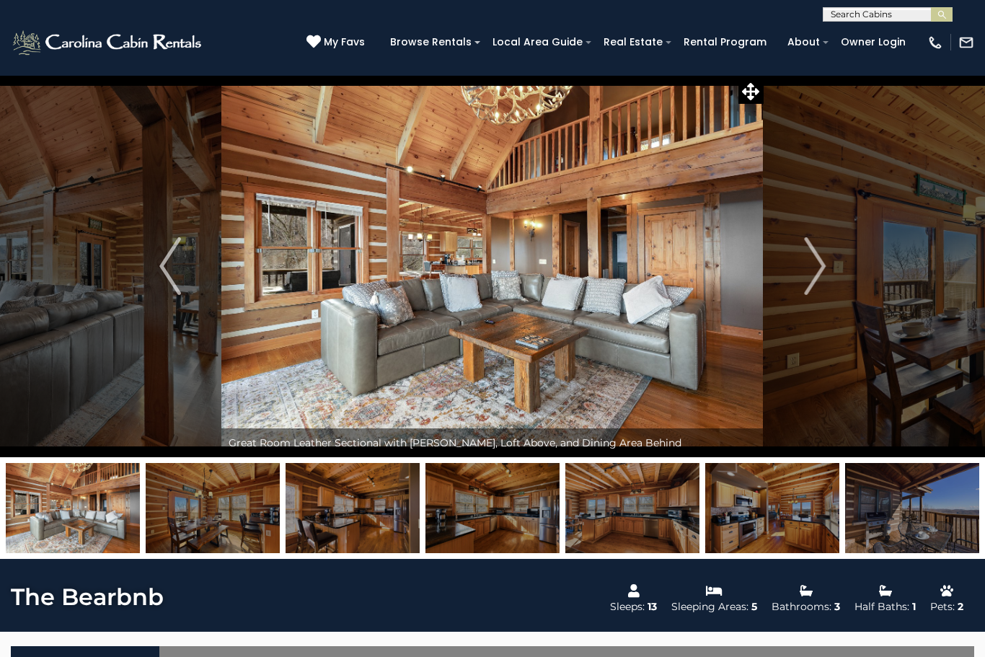
click at [818, 267] on img "Next" at bounding box center [815, 266] width 22 height 58
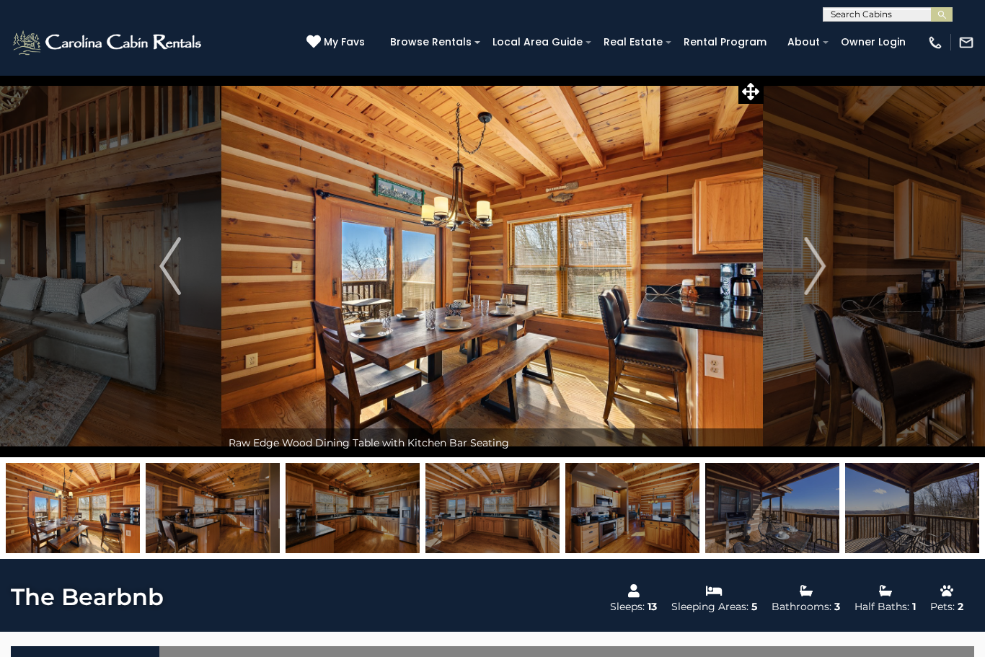
click at [830, 272] on button "Next" at bounding box center [815, 266] width 102 height 382
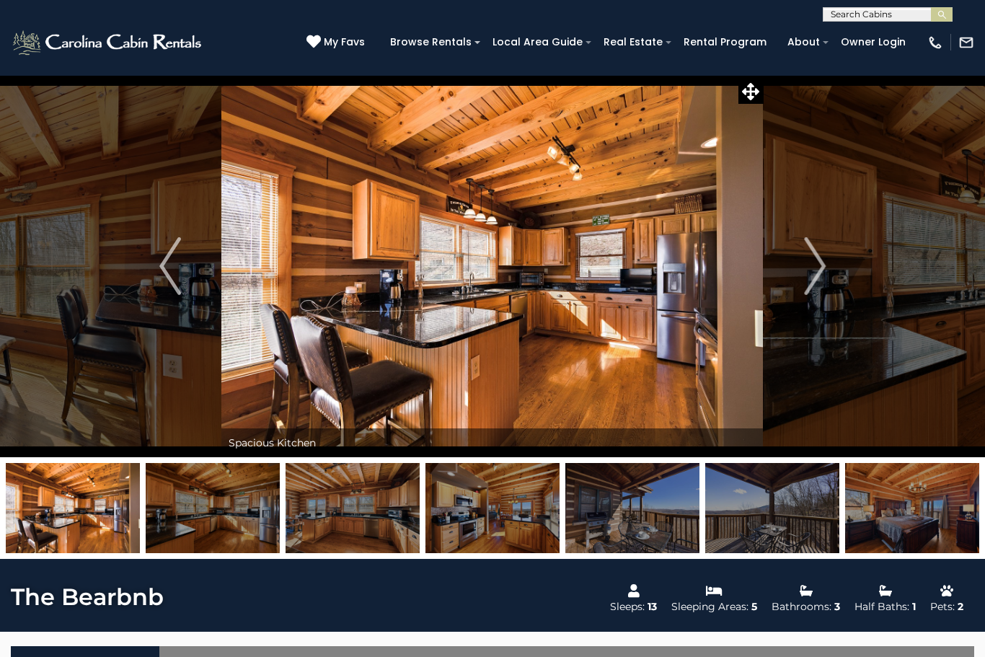
click at [813, 281] on img "Next" at bounding box center [815, 266] width 22 height 58
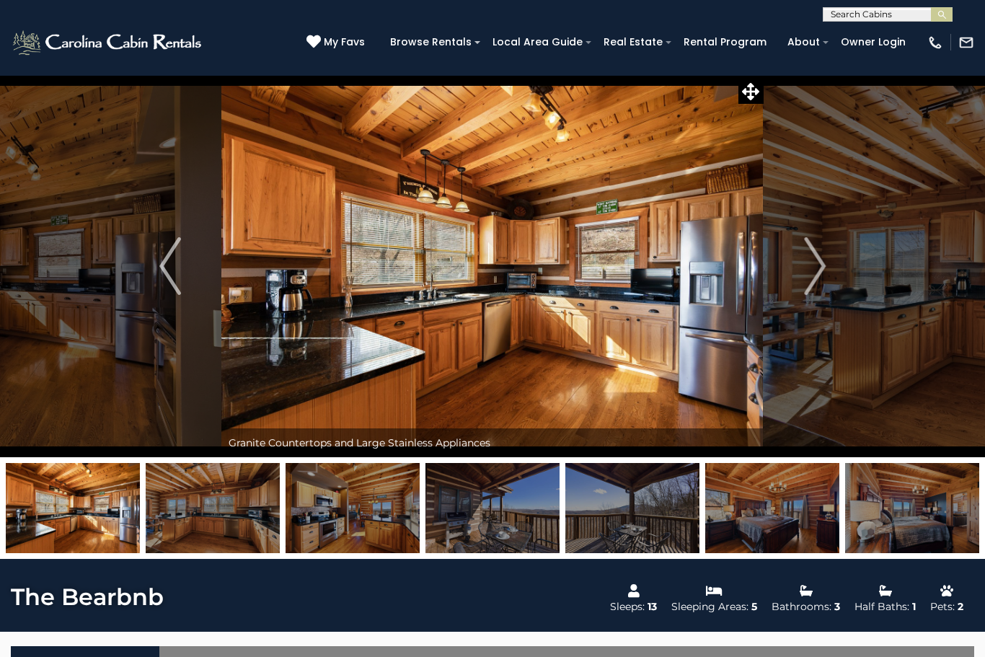
click at [831, 278] on button "Next" at bounding box center [815, 266] width 102 height 382
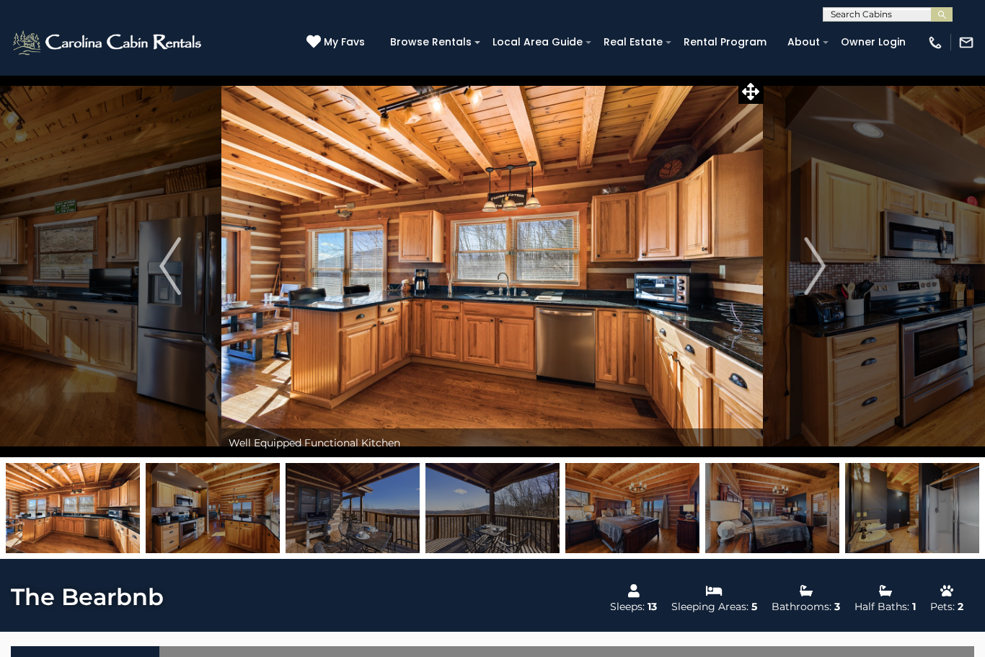
click at [826, 283] on button "Next" at bounding box center [815, 266] width 102 height 382
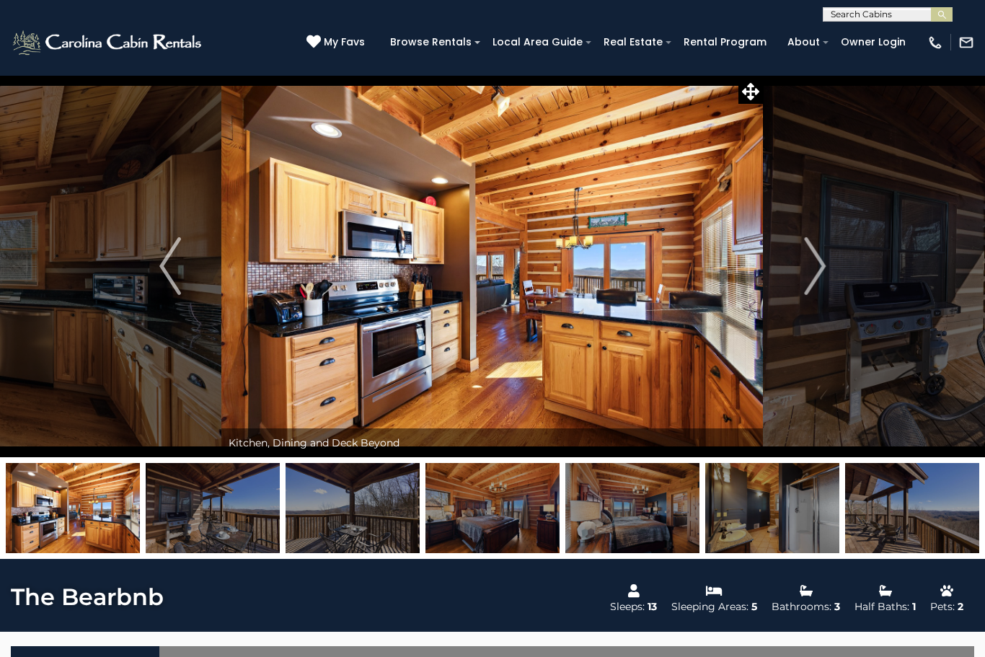
click at [822, 272] on img "Next" at bounding box center [815, 266] width 22 height 58
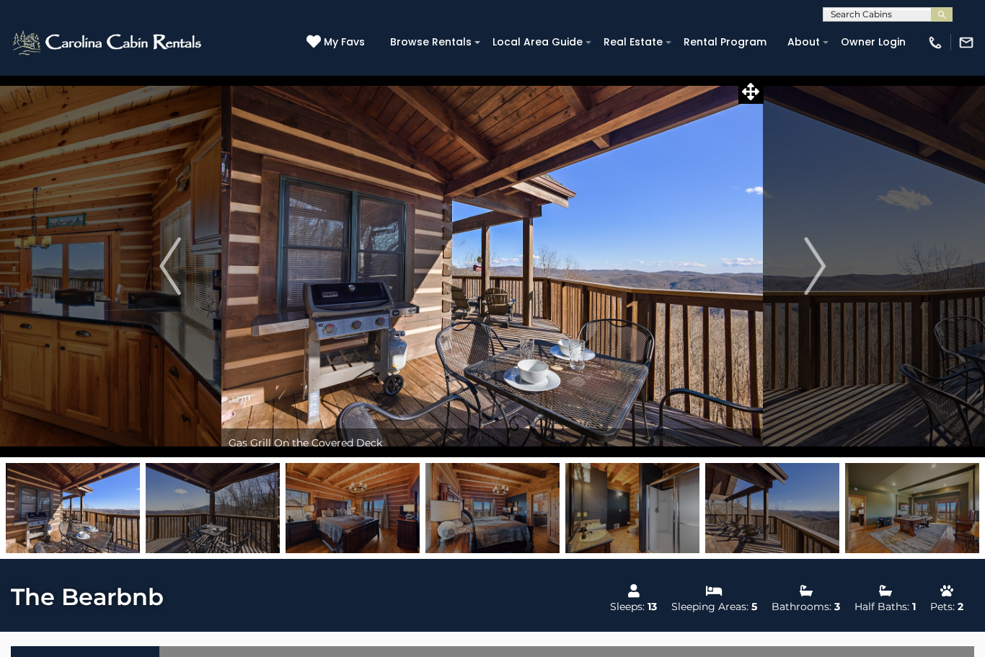
click at [818, 273] on img "Next" at bounding box center [815, 266] width 22 height 58
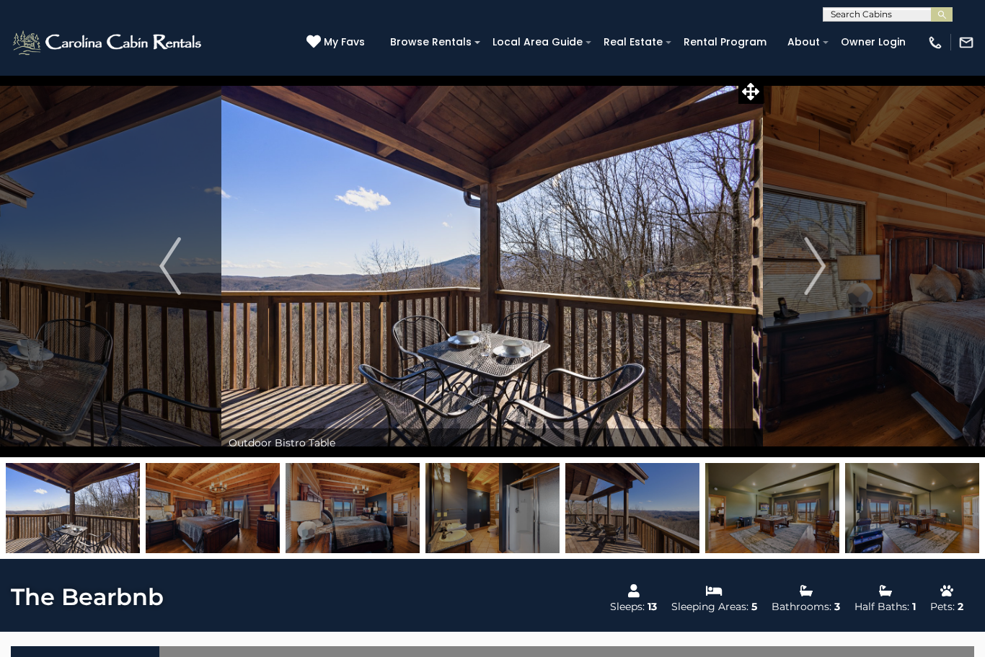
click at [821, 275] on img "Next" at bounding box center [815, 266] width 22 height 58
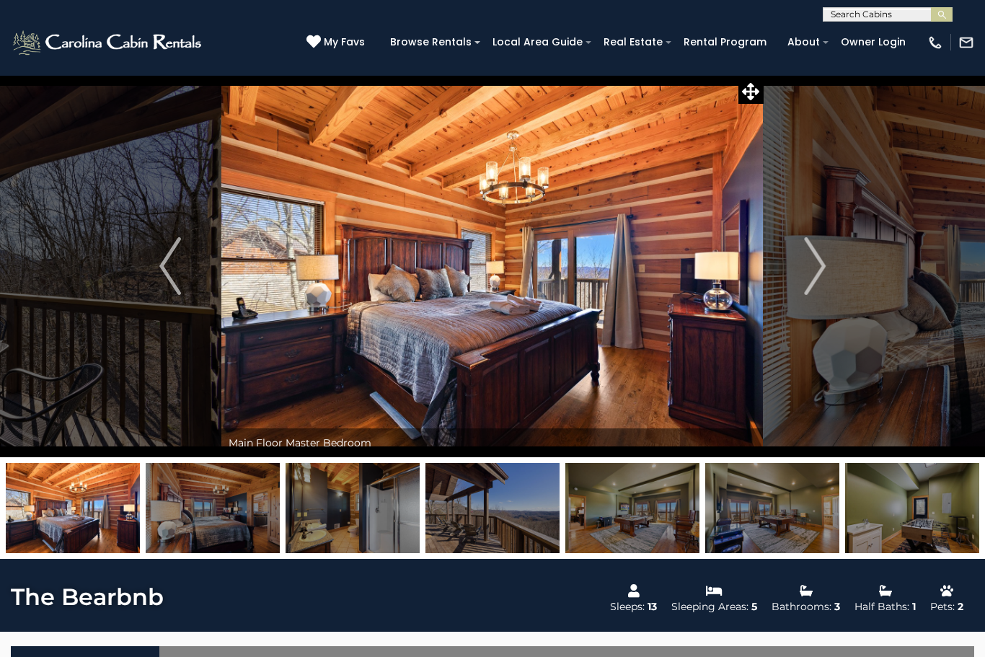
click at [808, 294] on img "Next" at bounding box center [815, 266] width 22 height 58
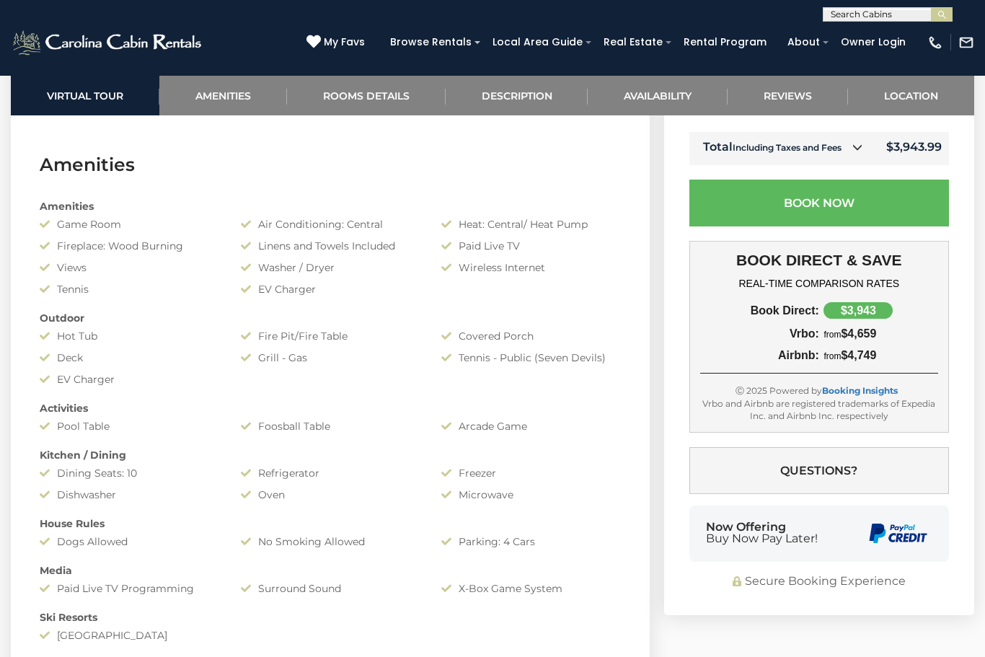
scroll to position [968, 0]
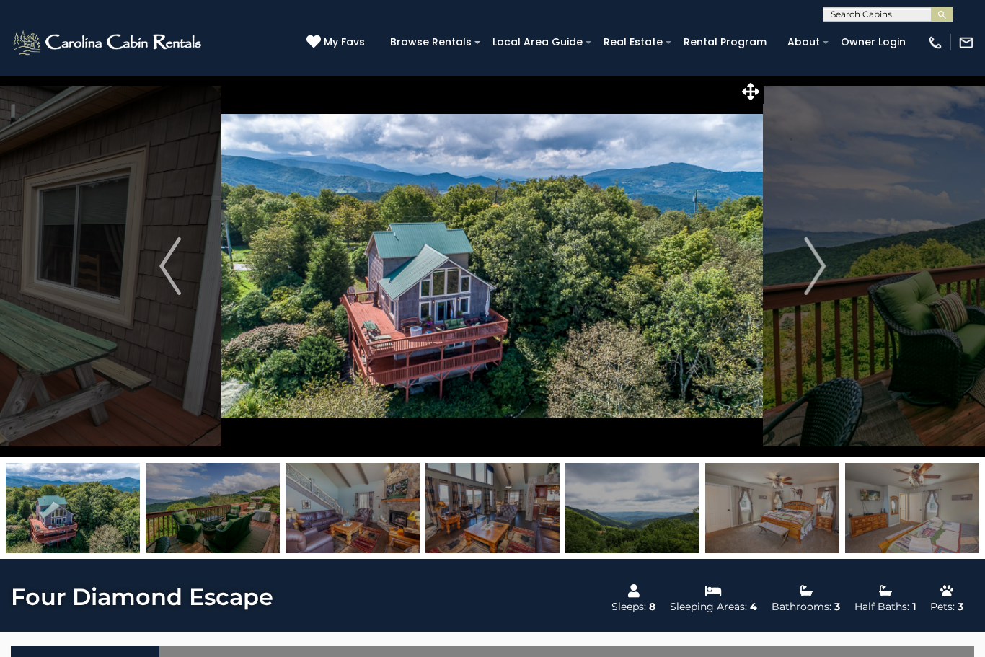
click at [798, 287] on button "Next" at bounding box center [815, 266] width 102 height 382
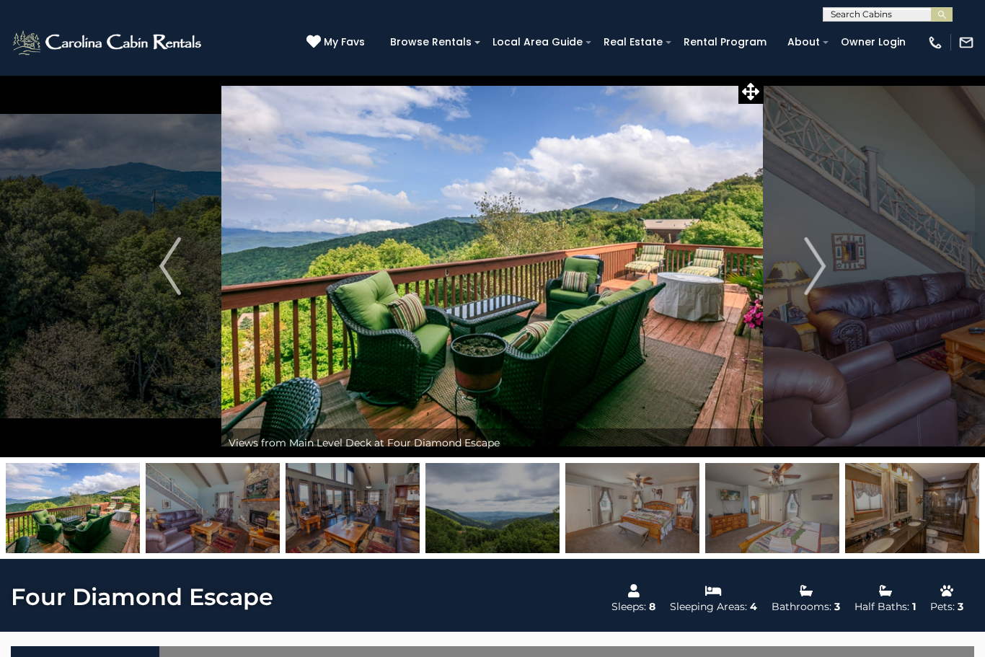
click at [805, 275] on img "Next" at bounding box center [815, 266] width 22 height 58
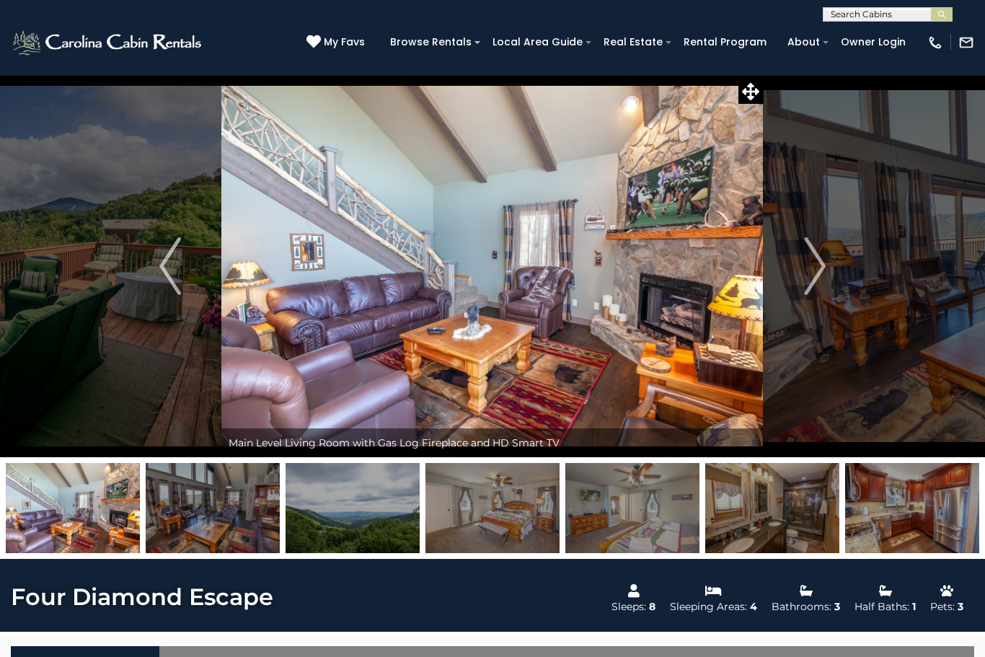
click at [803, 277] on button "Next" at bounding box center [815, 266] width 102 height 382
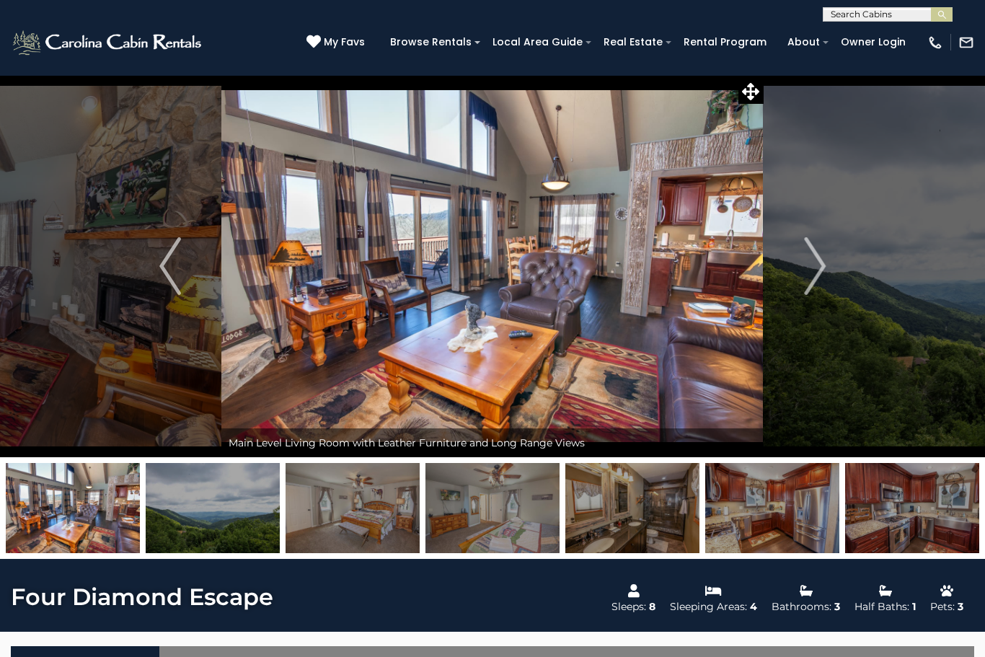
click at [809, 274] on img "Next" at bounding box center [815, 266] width 22 height 58
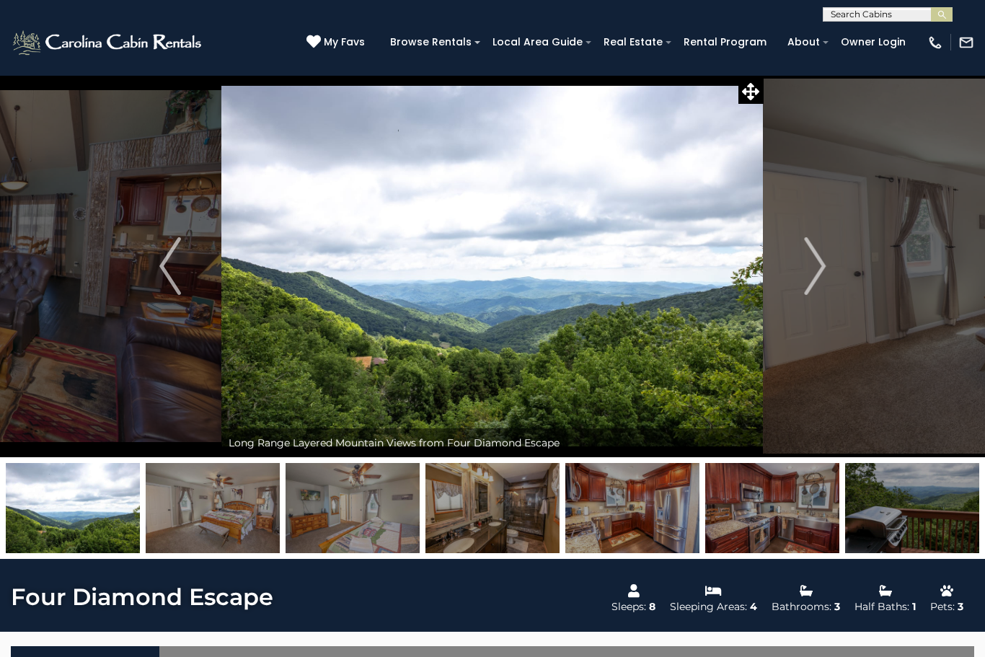
click at [810, 277] on img "Next" at bounding box center [815, 266] width 22 height 58
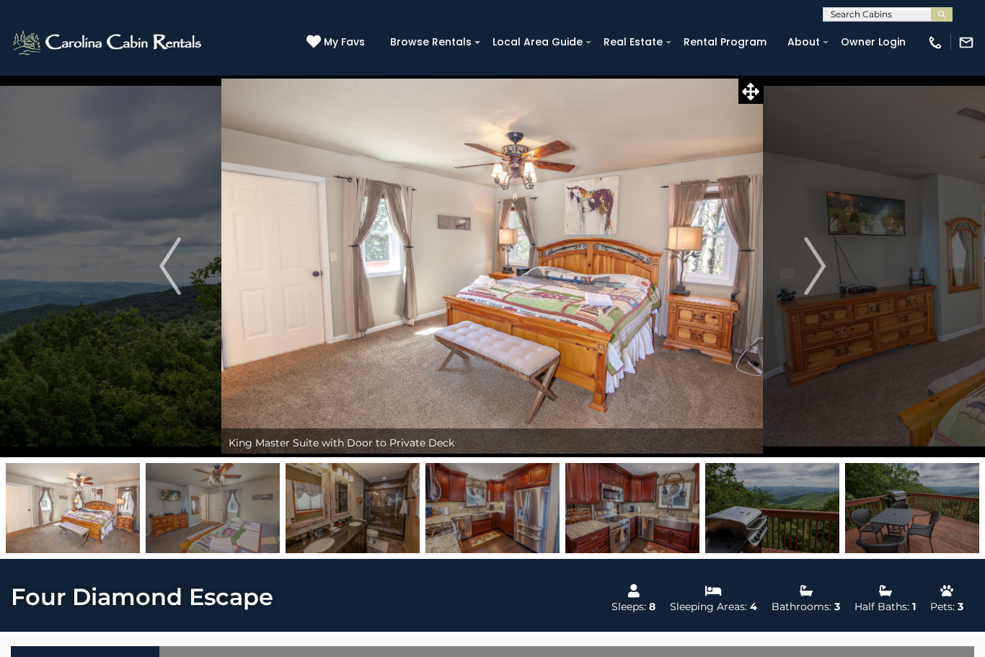
click at [811, 270] on img "Next" at bounding box center [815, 266] width 22 height 58
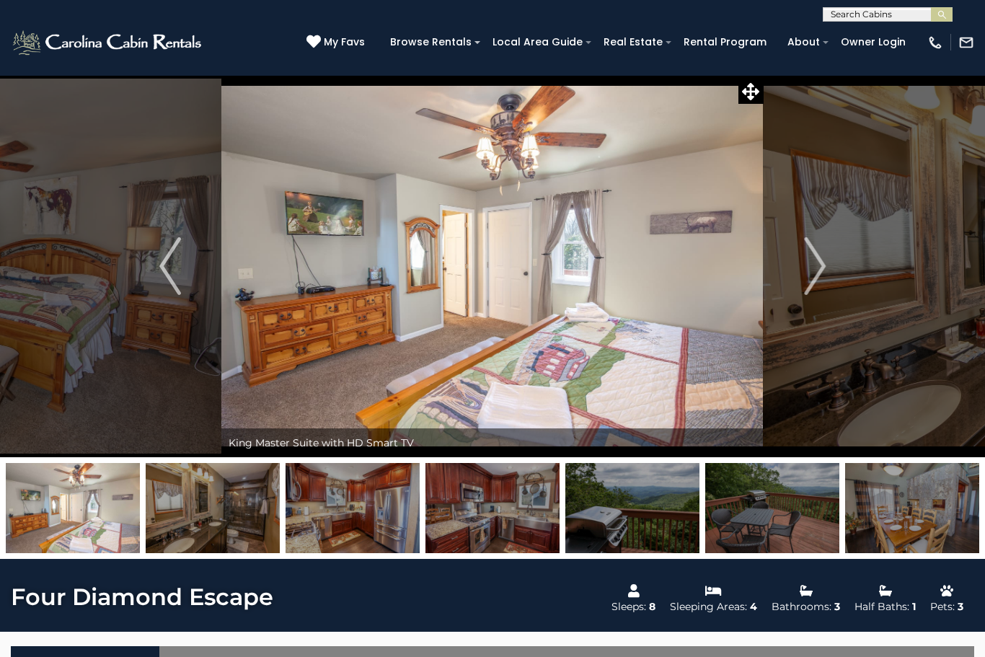
click at [813, 270] on img "Next" at bounding box center [815, 266] width 22 height 58
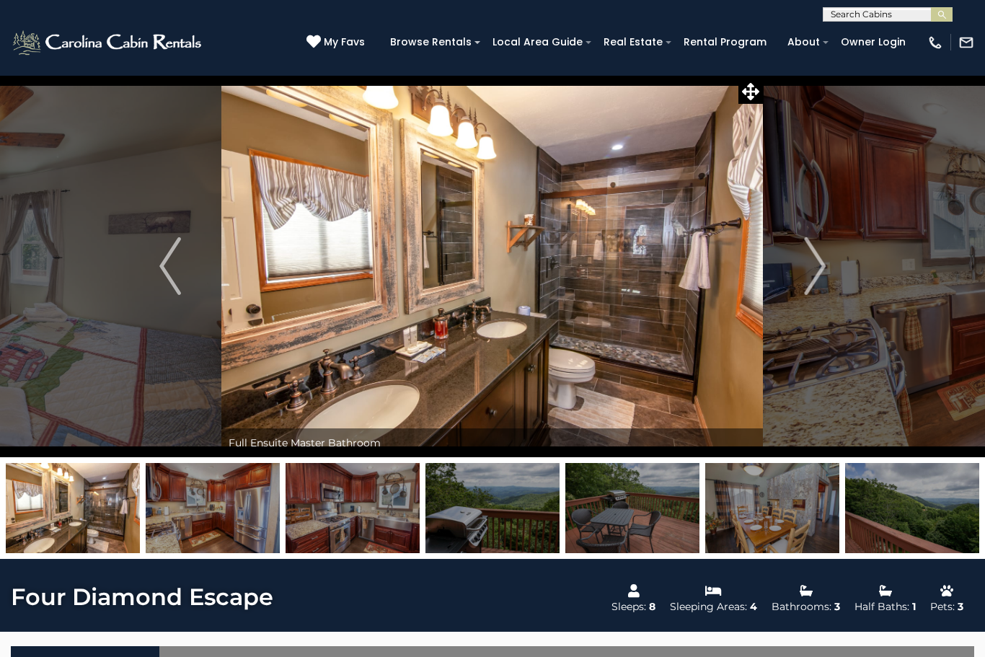
click at [808, 271] on img "Next" at bounding box center [815, 266] width 22 height 58
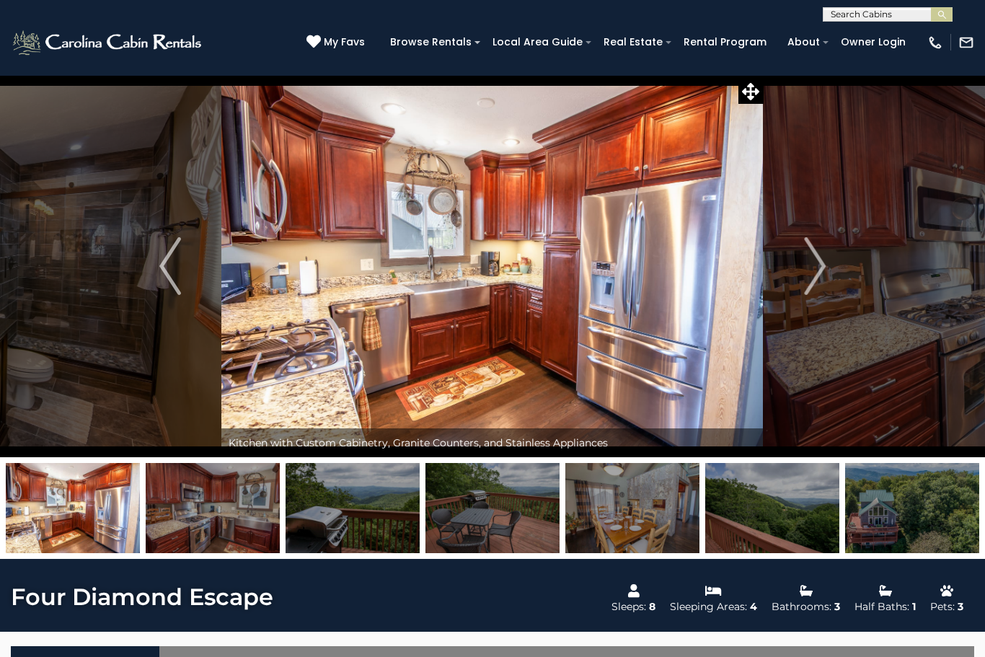
click at [799, 282] on button "Next" at bounding box center [815, 266] width 102 height 382
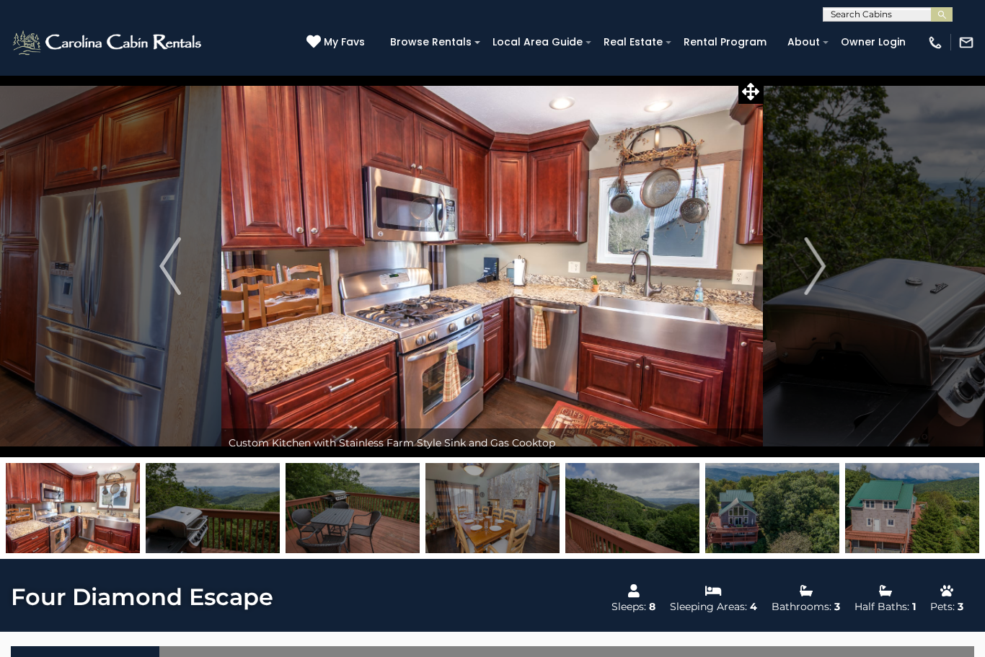
click at [808, 283] on img "Next" at bounding box center [815, 266] width 22 height 58
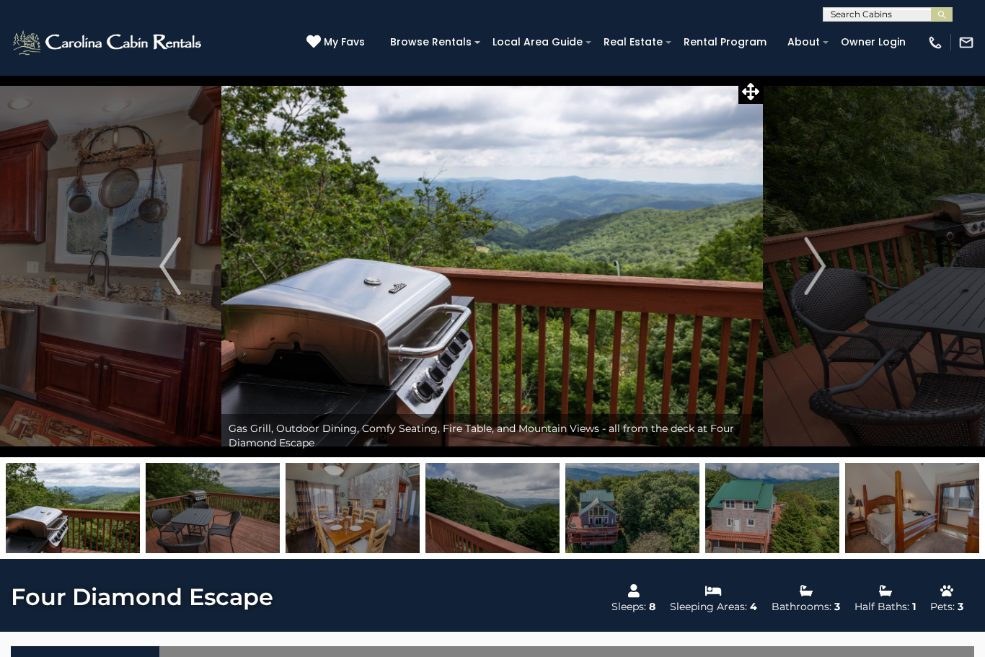
click at [805, 279] on img "Next" at bounding box center [815, 266] width 22 height 58
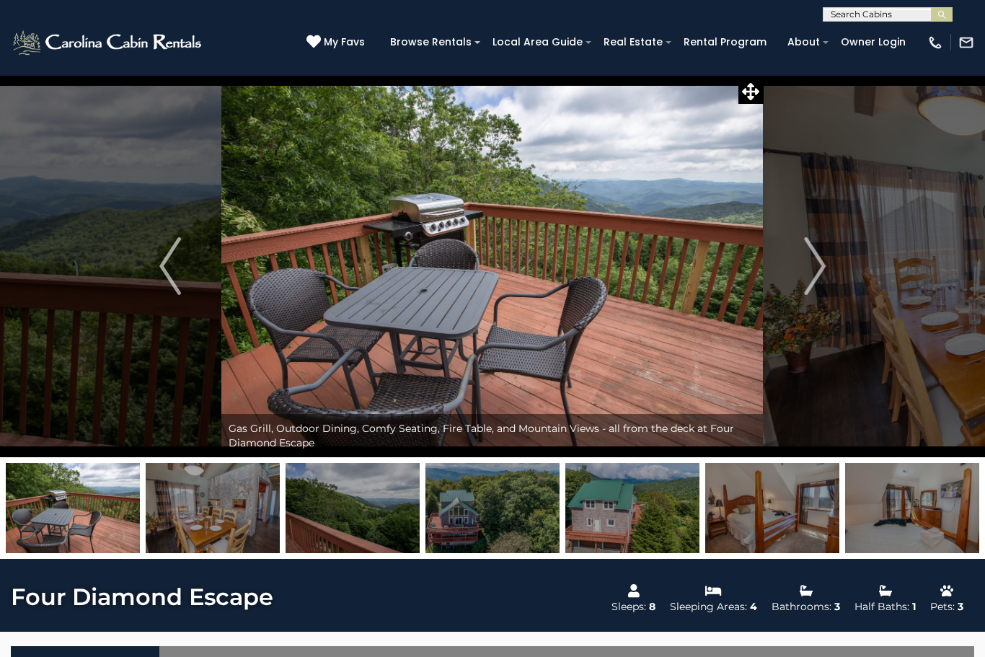
click at [808, 281] on img "Next" at bounding box center [815, 266] width 22 height 58
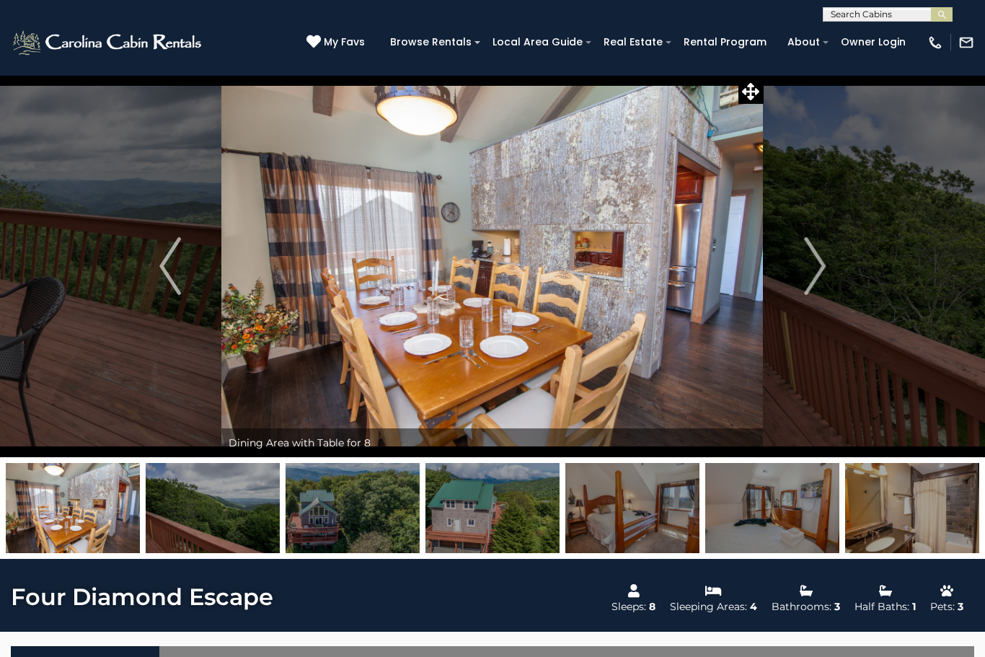
click at [815, 273] on img "Next" at bounding box center [815, 266] width 22 height 58
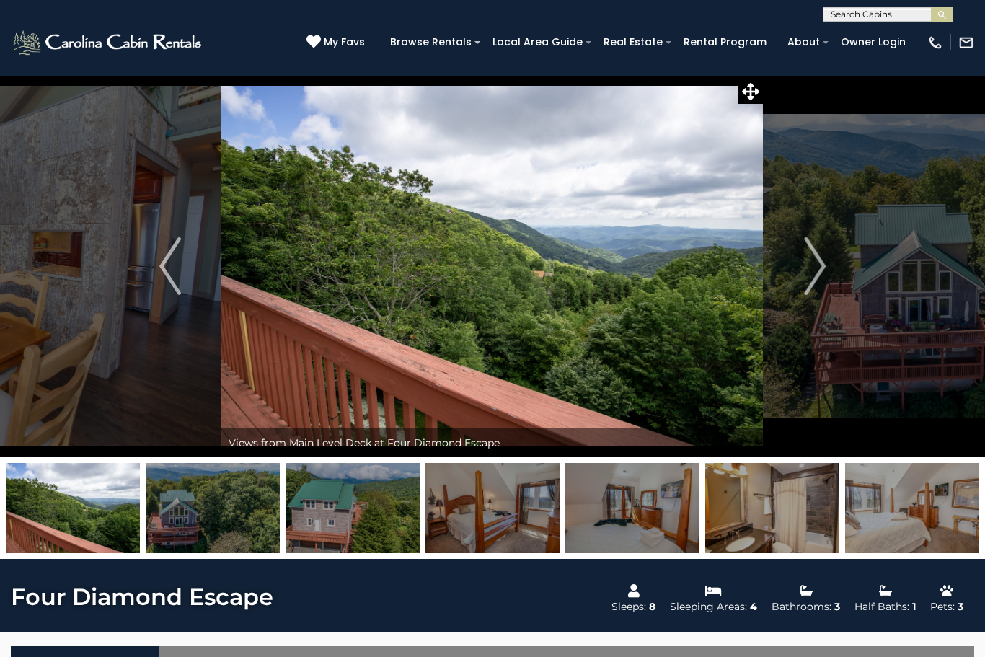
click at [822, 285] on img "Next" at bounding box center [815, 266] width 22 height 58
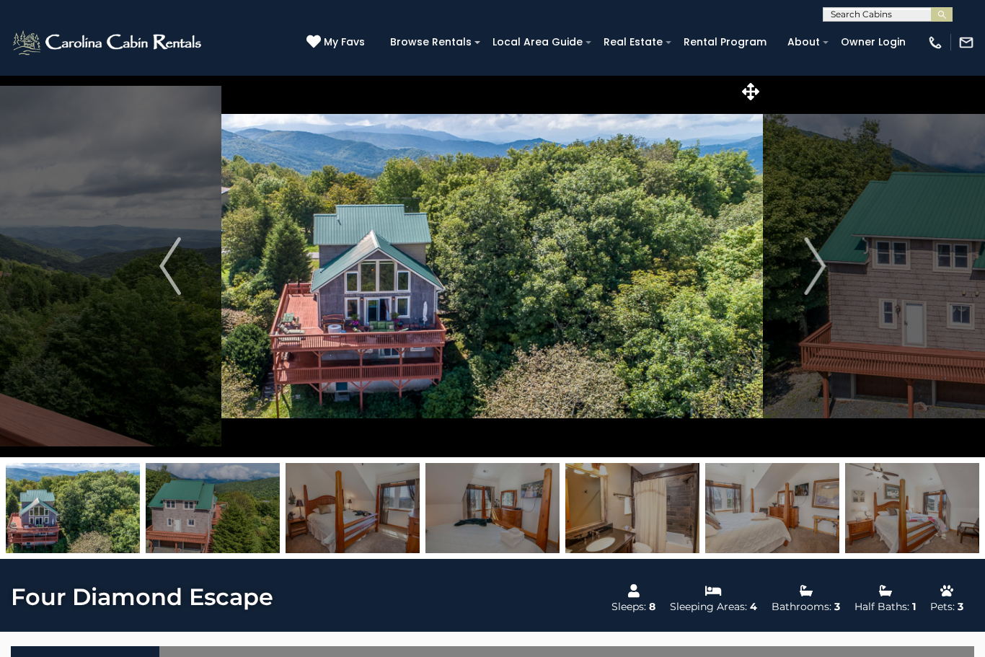
click at [816, 267] on img "Next" at bounding box center [815, 266] width 22 height 58
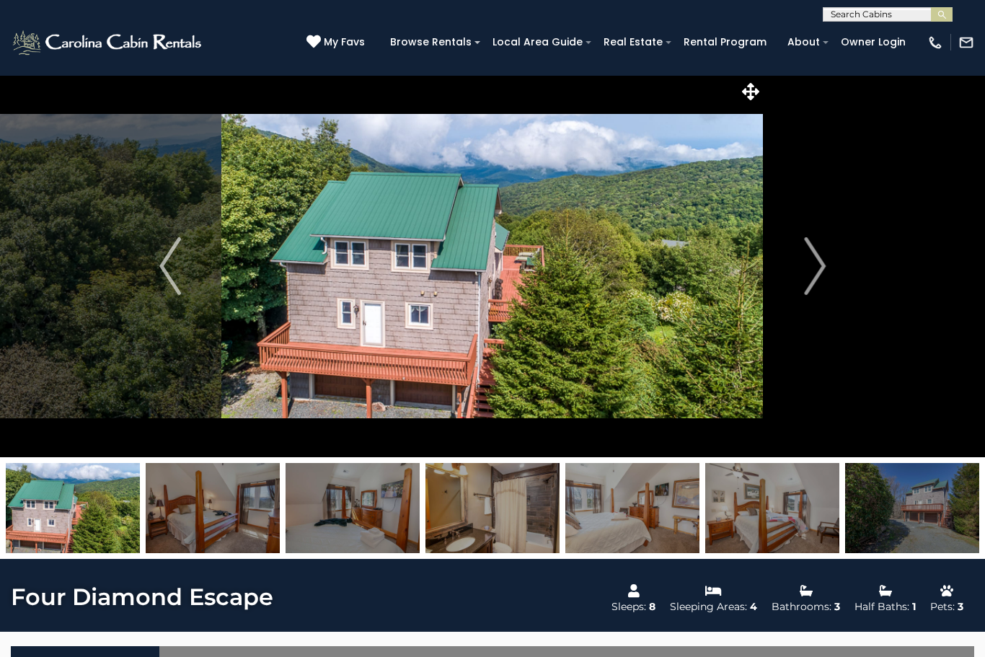
click at [814, 272] on img "Next" at bounding box center [815, 266] width 22 height 58
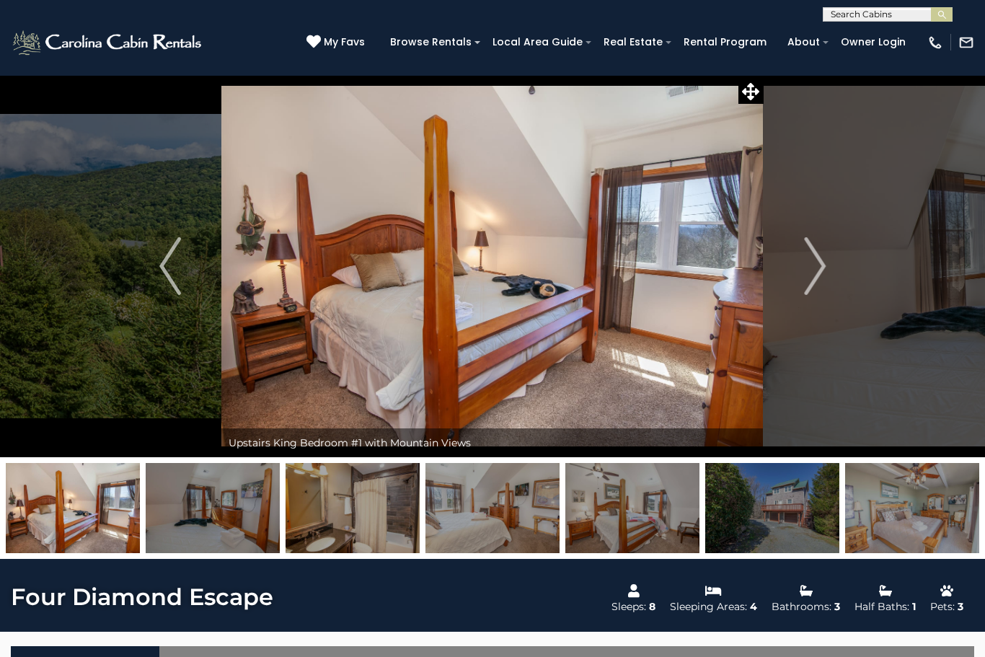
click at [811, 264] on img "Next" at bounding box center [815, 266] width 22 height 58
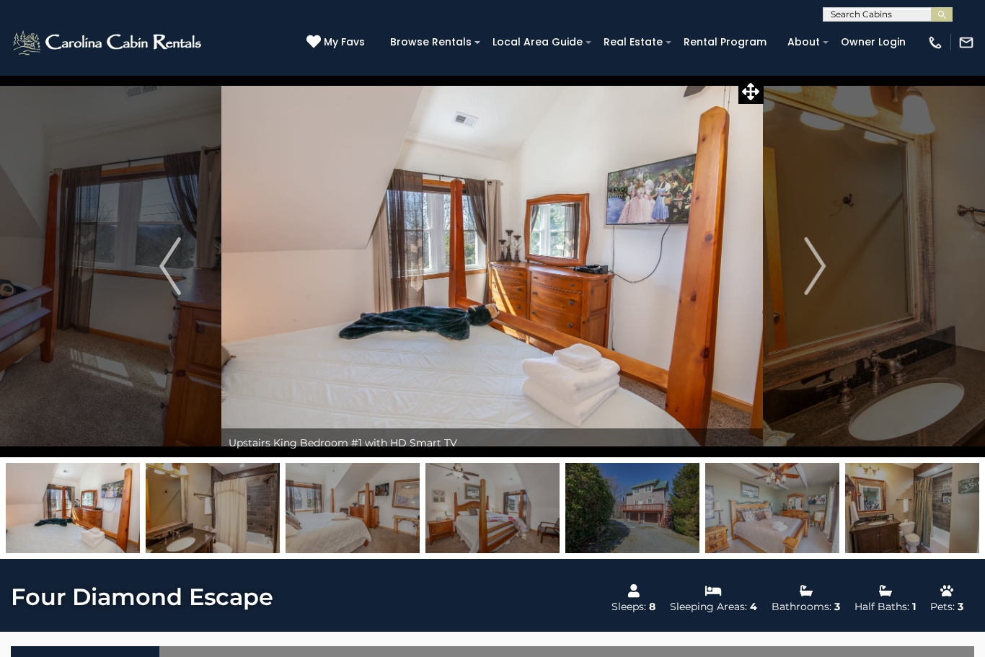
click at [813, 275] on img "Next" at bounding box center [815, 266] width 22 height 58
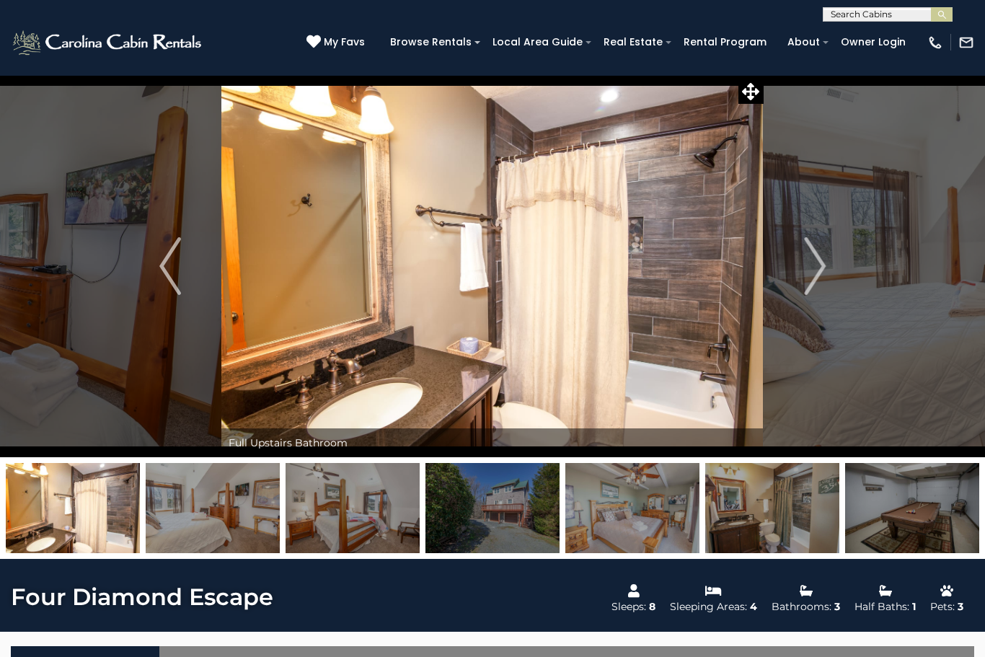
click at [818, 268] on img "Next" at bounding box center [815, 266] width 22 height 58
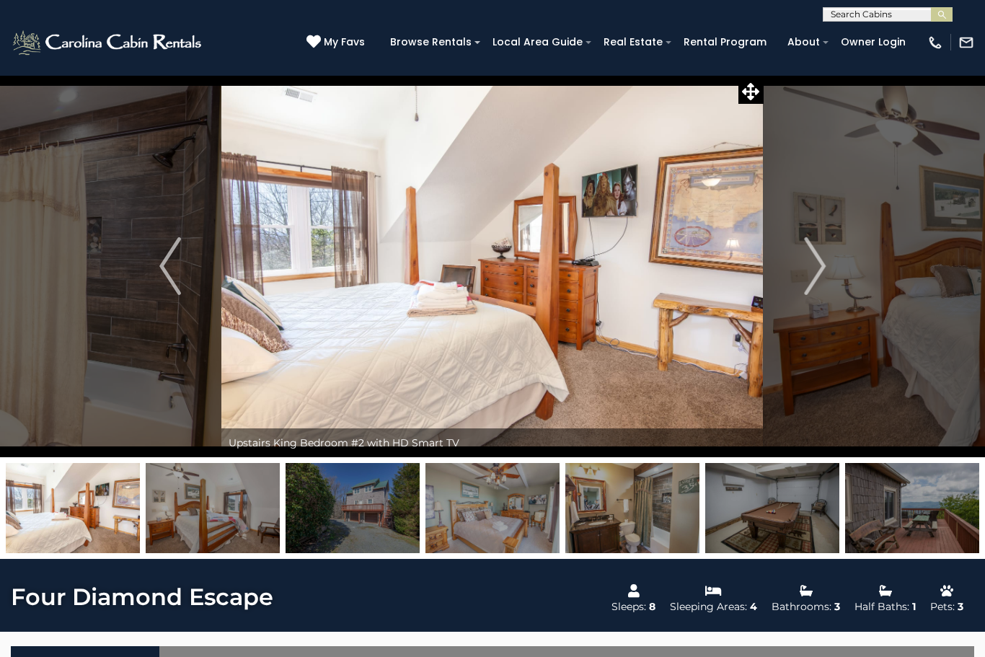
click at [816, 266] on img "Next" at bounding box center [815, 266] width 22 height 58
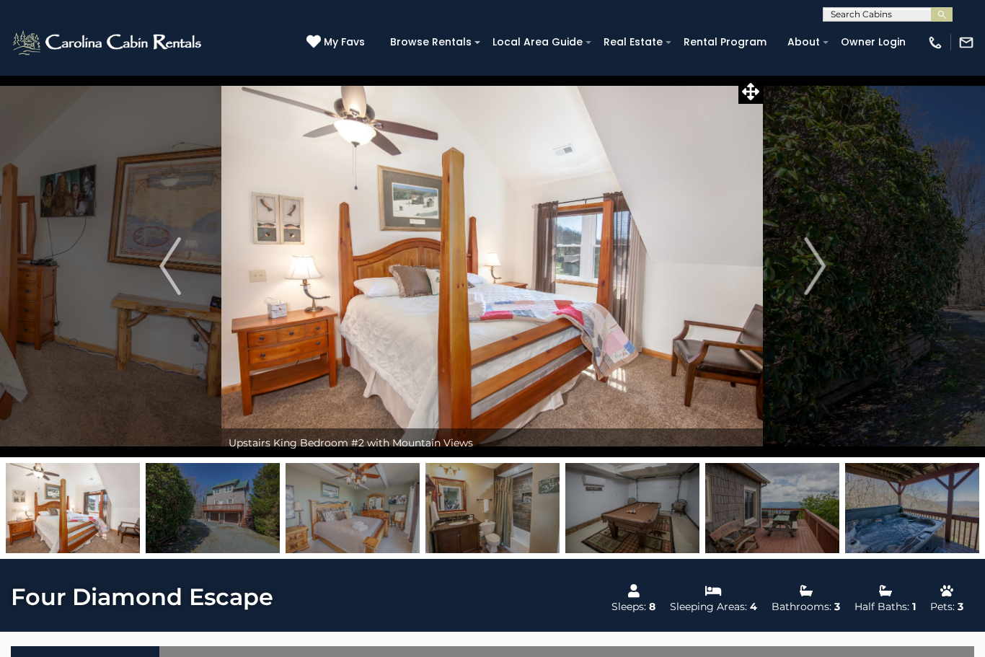
click at [819, 265] on img "Next" at bounding box center [815, 266] width 22 height 58
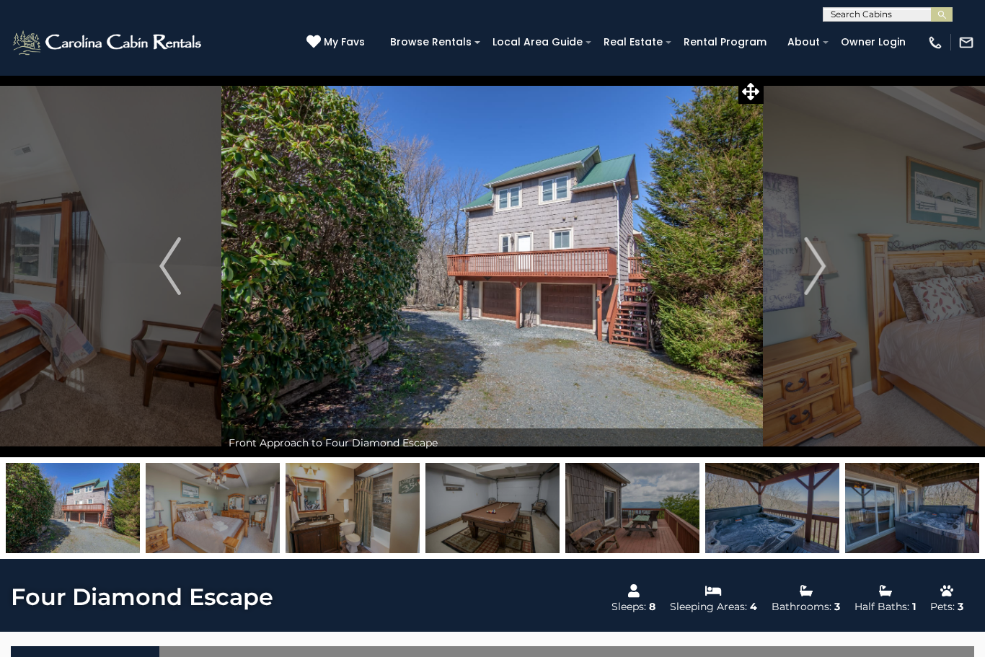
click at [826, 274] on img "Next" at bounding box center [815, 266] width 22 height 58
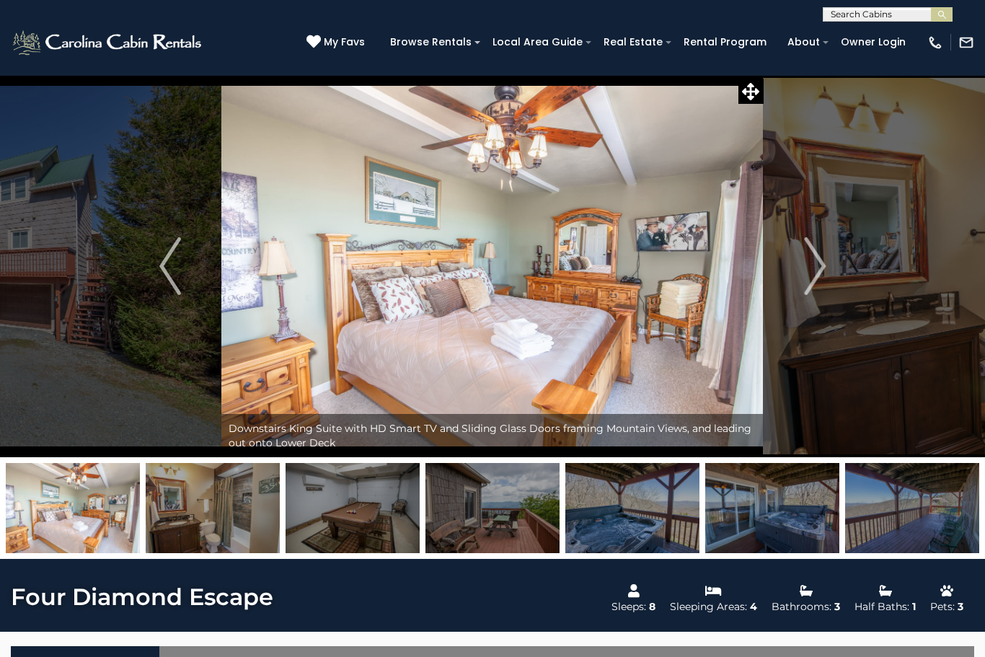
click at [829, 273] on button "Next" at bounding box center [815, 266] width 102 height 382
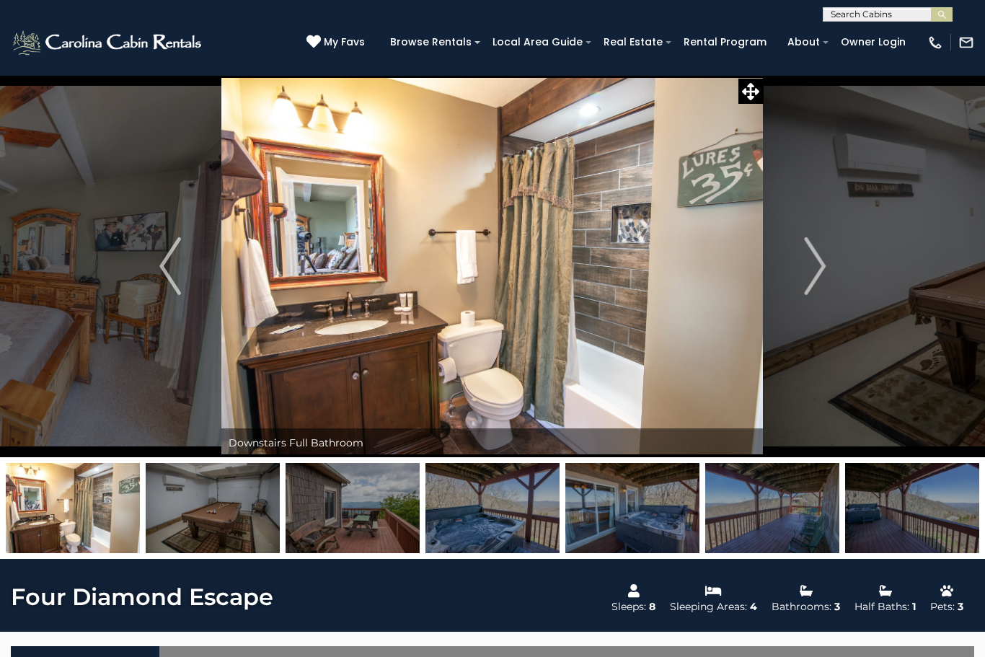
click at [811, 275] on img "Next" at bounding box center [815, 266] width 22 height 58
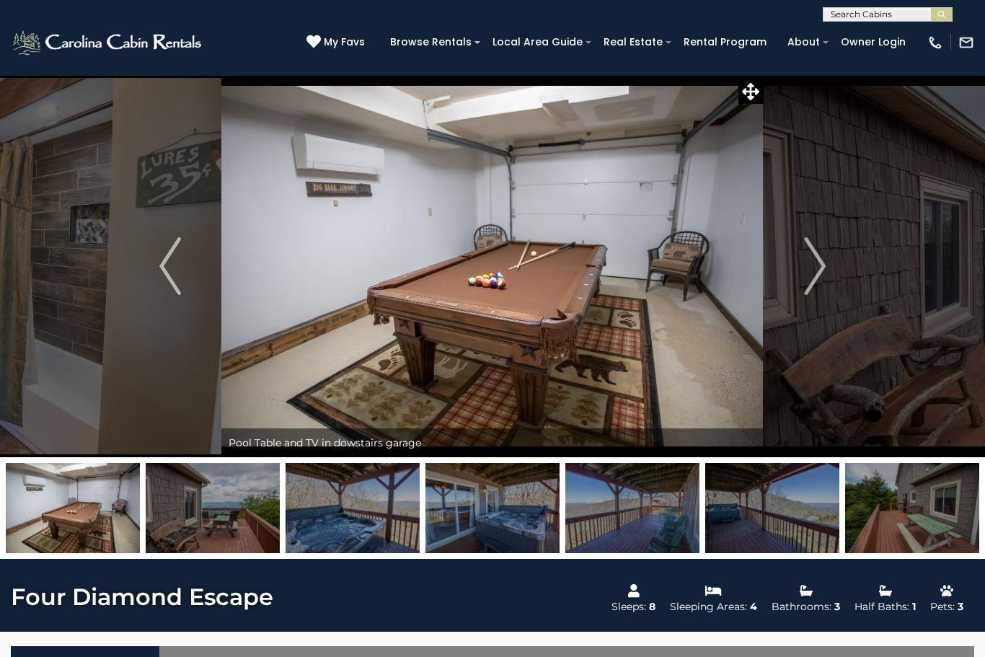
click at [820, 274] on img "Next" at bounding box center [815, 266] width 22 height 58
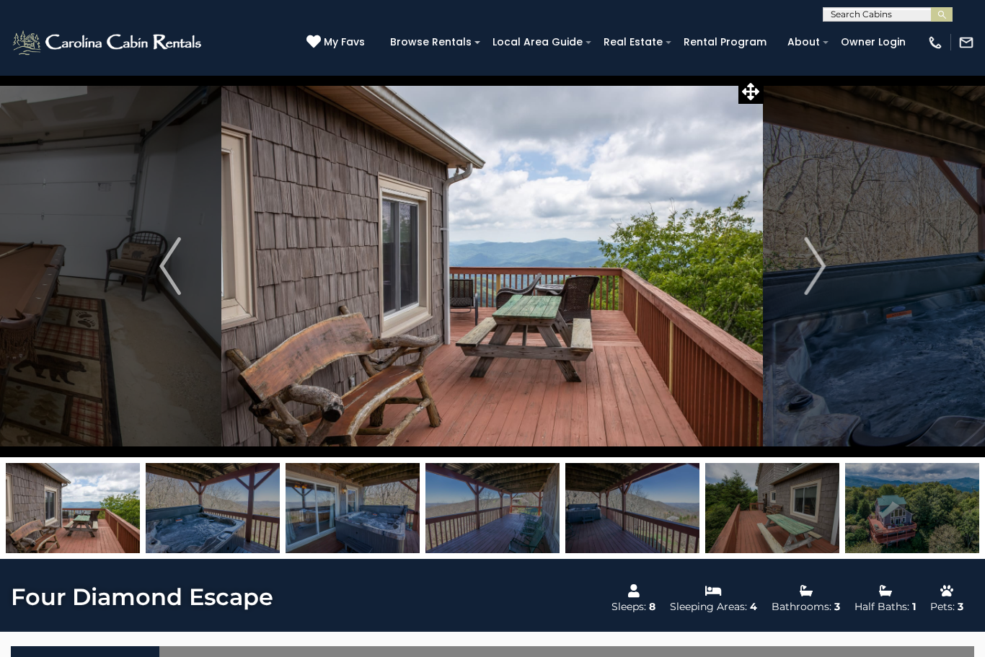
click at [827, 270] on button "Next" at bounding box center [815, 266] width 102 height 382
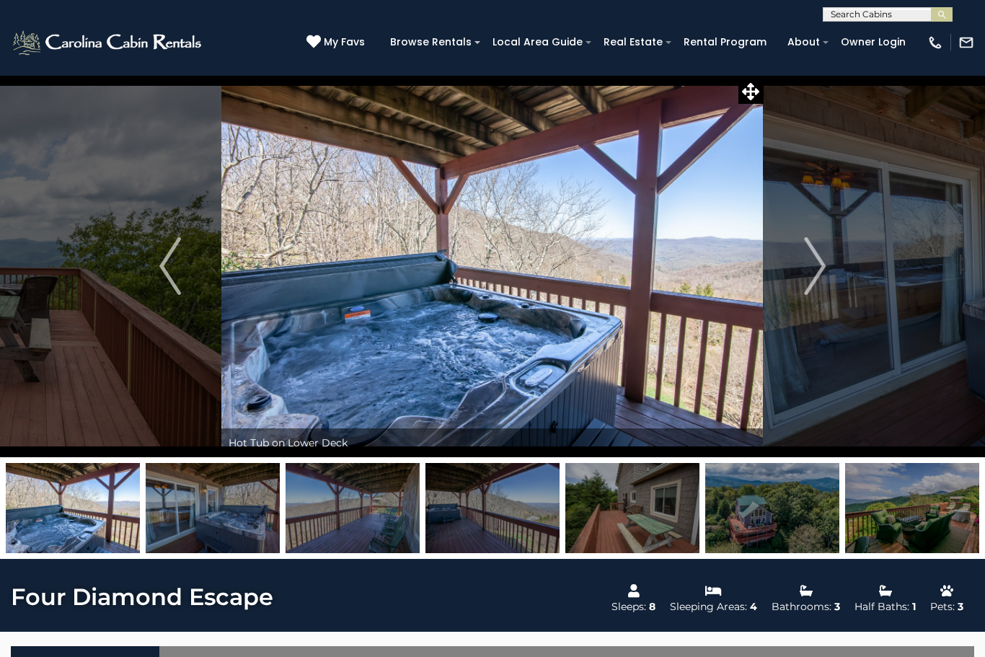
click at [813, 276] on img "Next" at bounding box center [815, 266] width 22 height 58
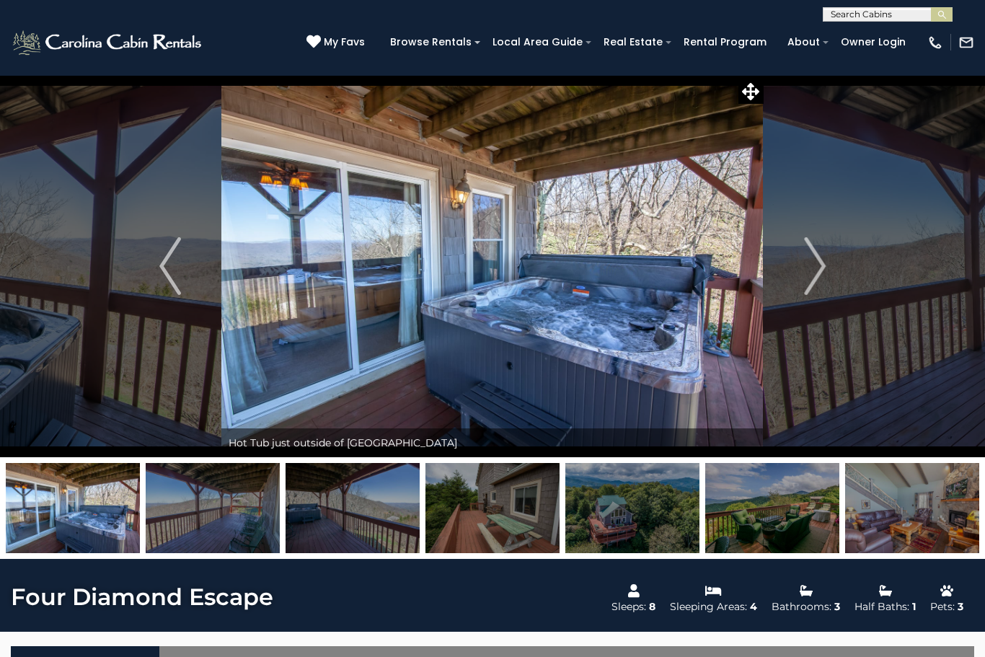
click at [811, 271] on img "Next" at bounding box center [815, 266] width 22 height 58
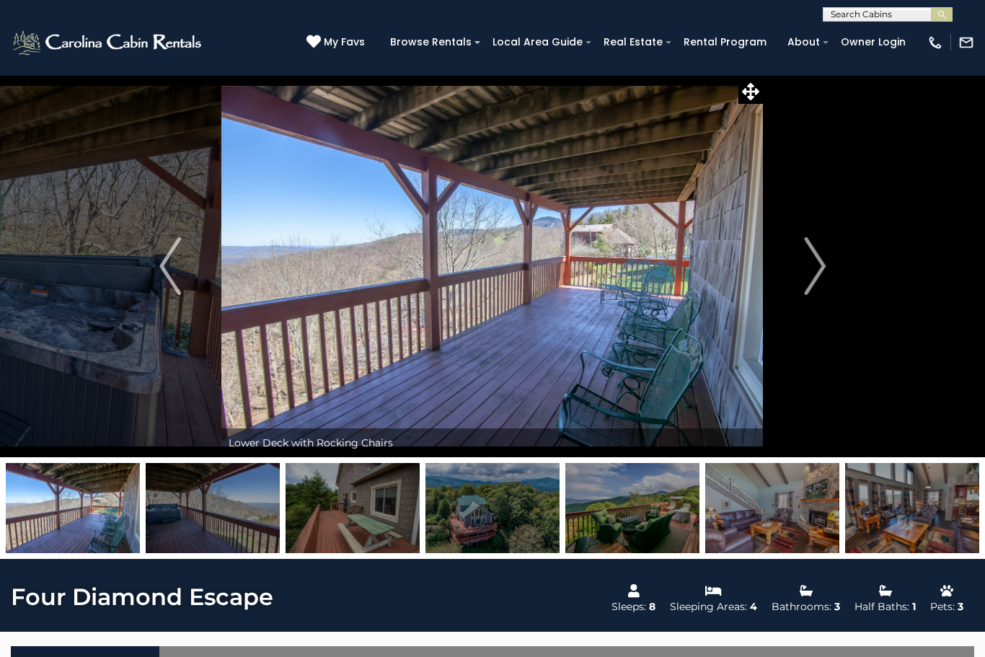
click at [813, 265] on img "Next" at bounding box center [815, 266] width 22 height 58
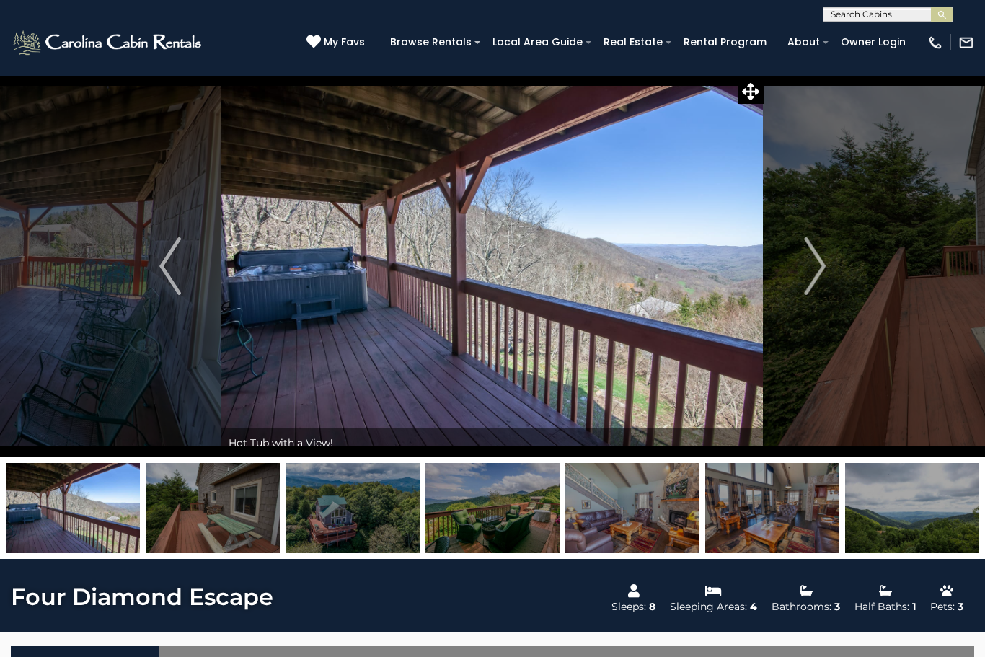
click at [811, 270] on img "Next" at bounding box center [815, 266] width 22 height 58
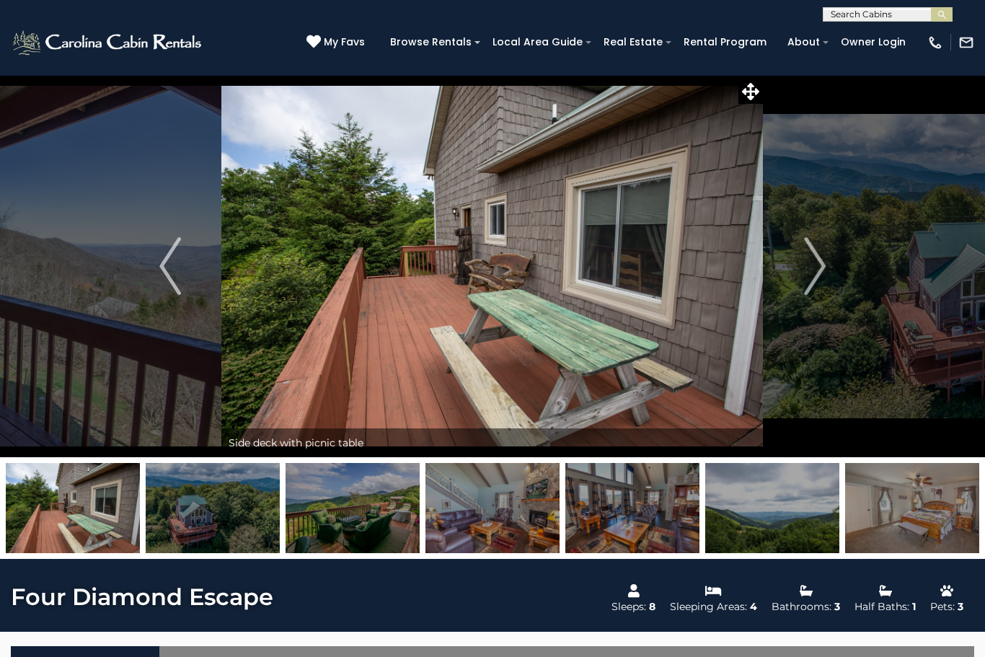
click at [813, 282] on img "Next" at bounding box center [815, 266] width 22 height 58
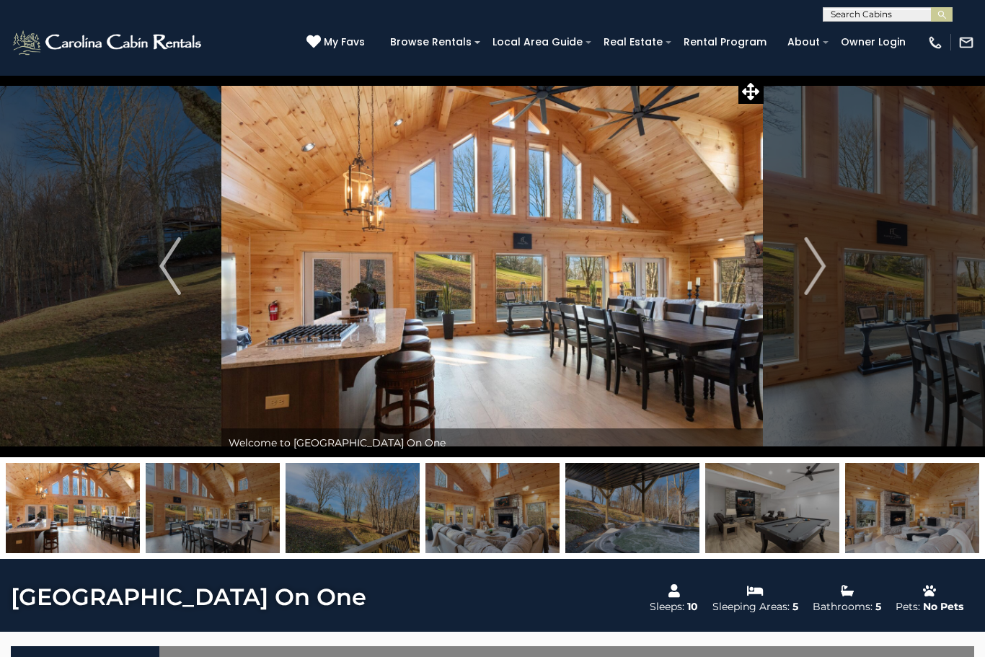
click at [797, 279] on button "Next" at bounding box center [815, 266] width 102 height 382
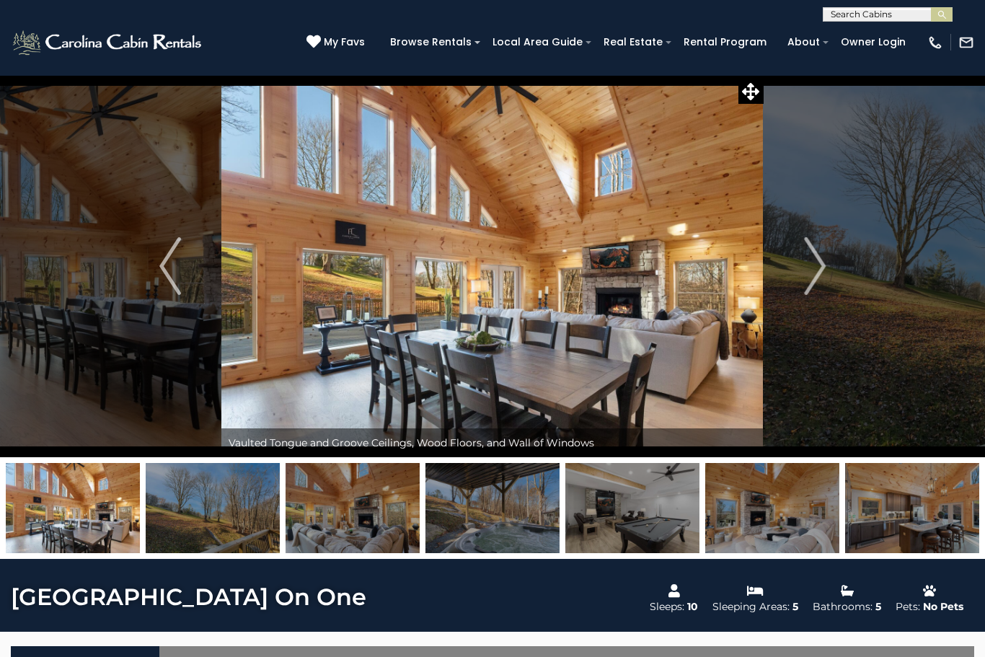
click at [793, 292] on button "Next" at bounding box center [815, 266] width 102 height 382
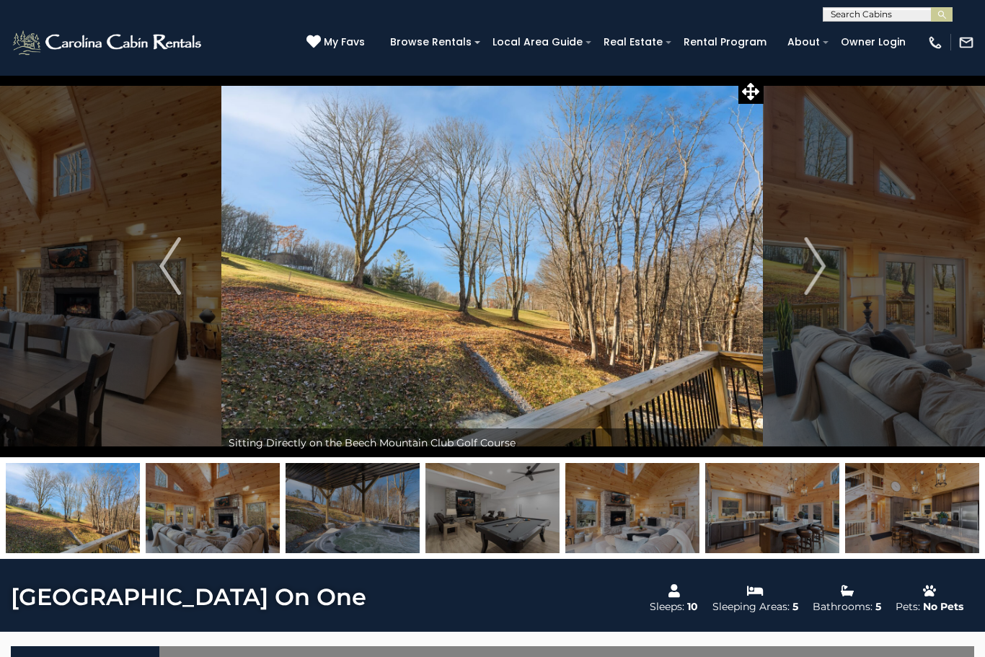
click at [800, 284] on button "Next" at bounding box center [815, 266] width 102 height 382
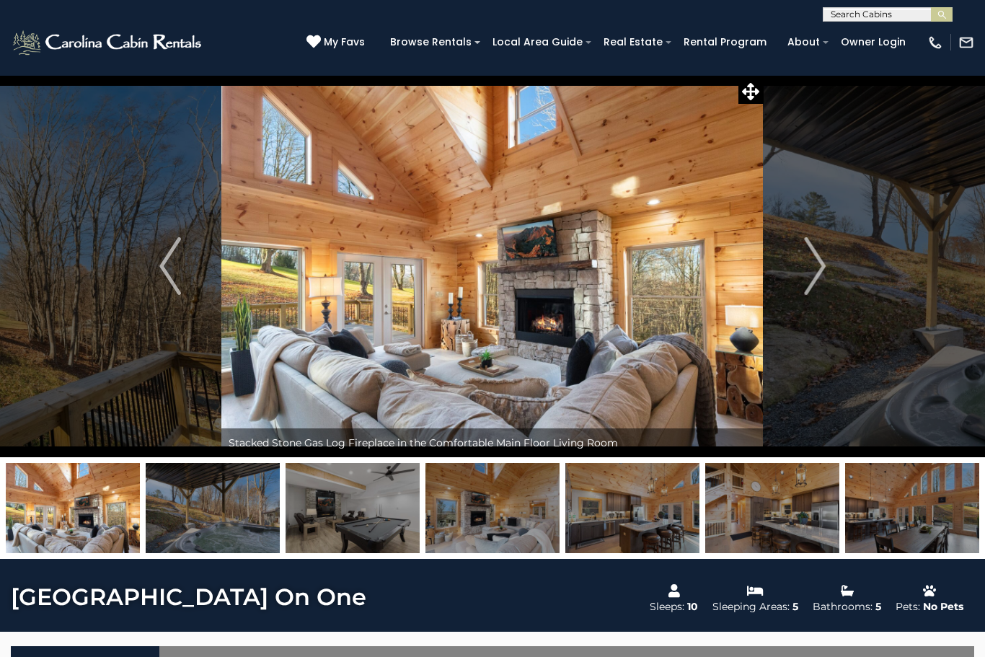
click at [799, 287] on button "Next" at bounding box center [815, 266] width 102 height 382
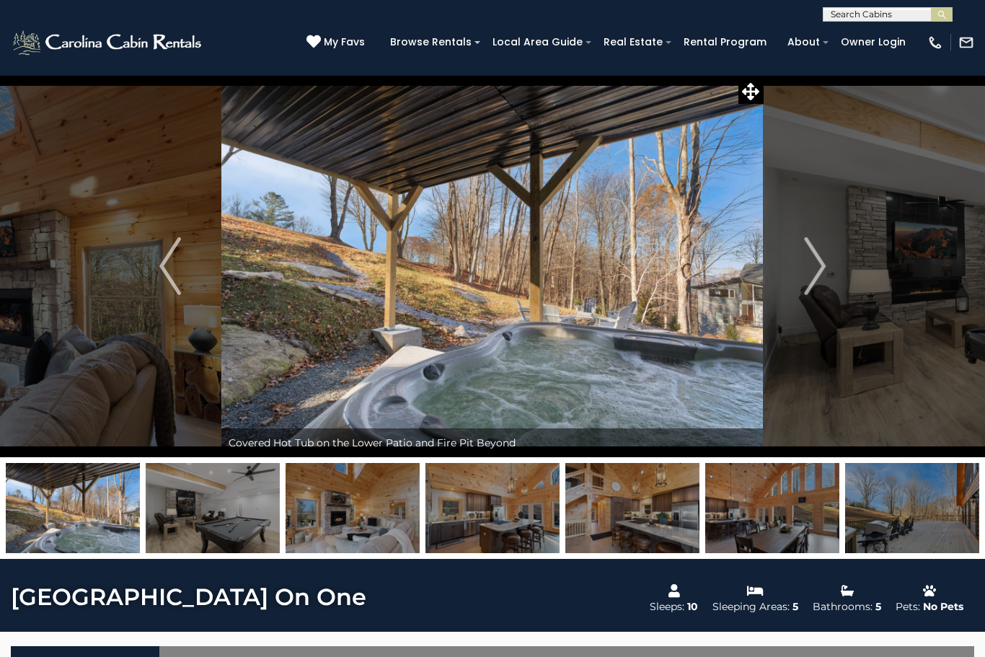
click at [803, 273] on button "Next" at bounding box center [815, 266] width 102 height 382
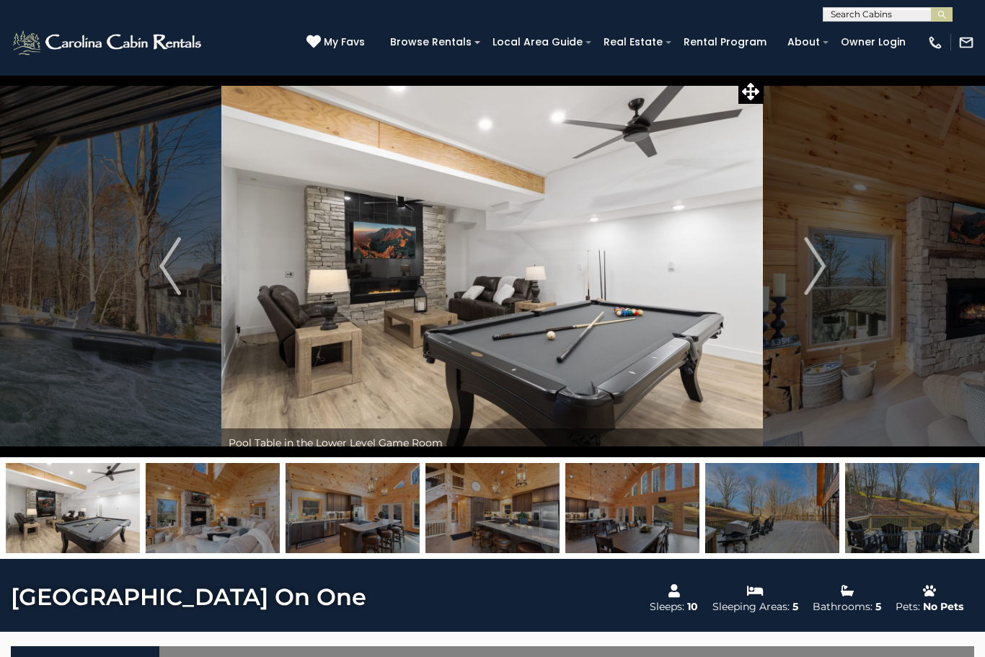
click at [803, 269] on button "Next" at bounding box center [815, 266] width 102 height 382
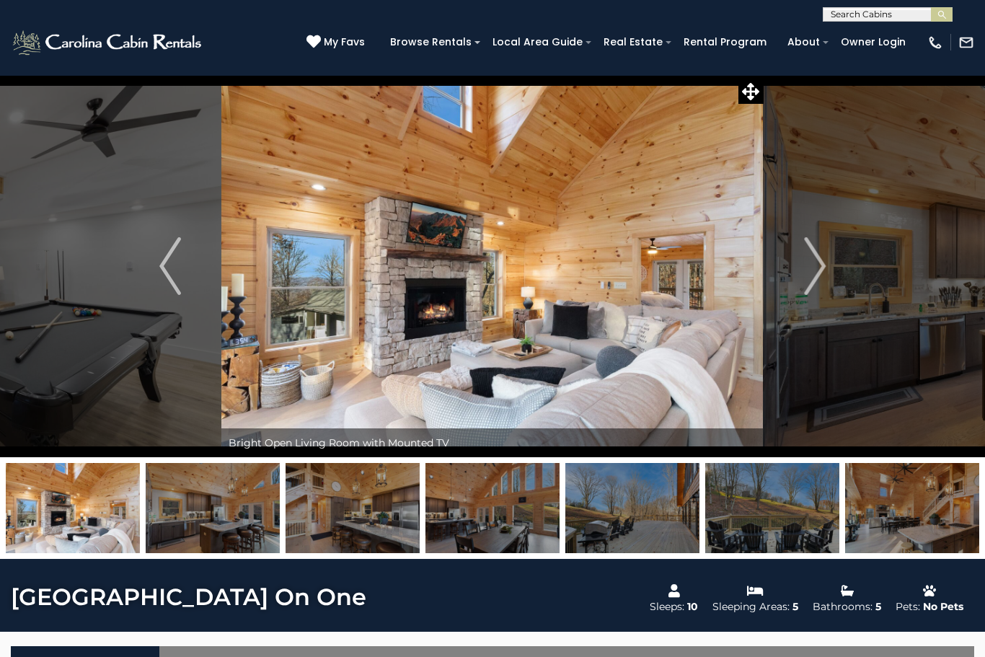
click at [807, 281] on img "Next" at bounding box center [815, 266] width 22 height 58
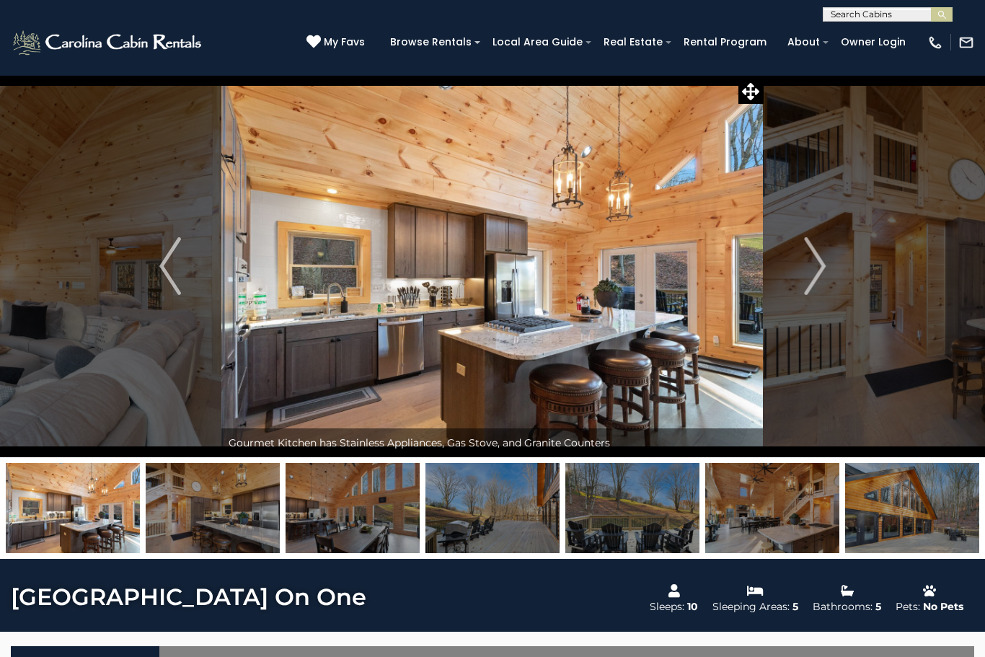
click at [803, 275] on button "Next" at bounding box center [815, 266] width 102 height 382
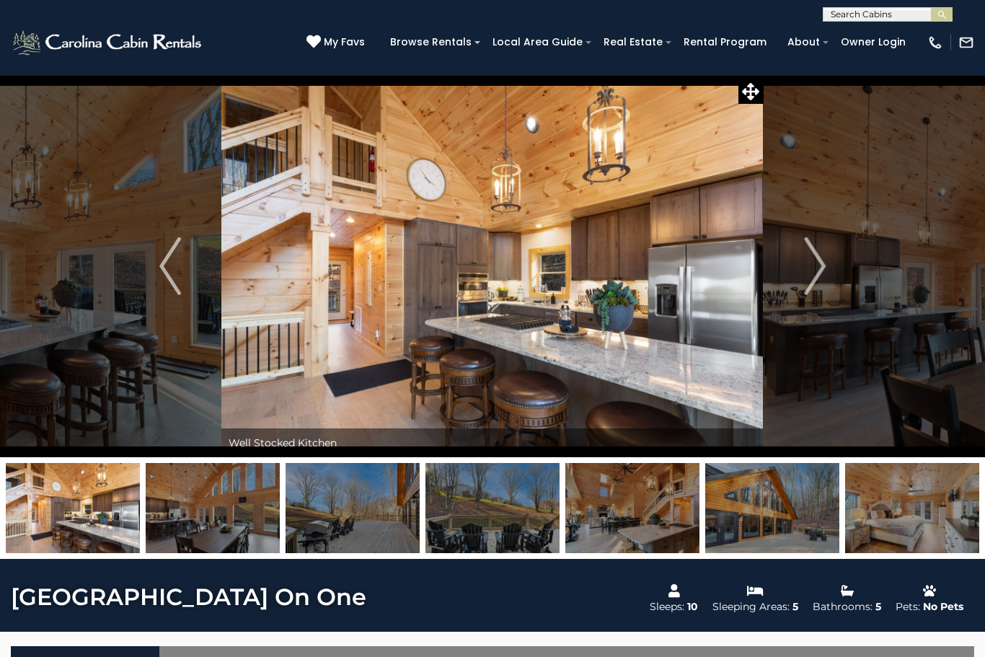
click at [805, 270] on img "Next" at bounding box center [815, 266] width 22 height 58
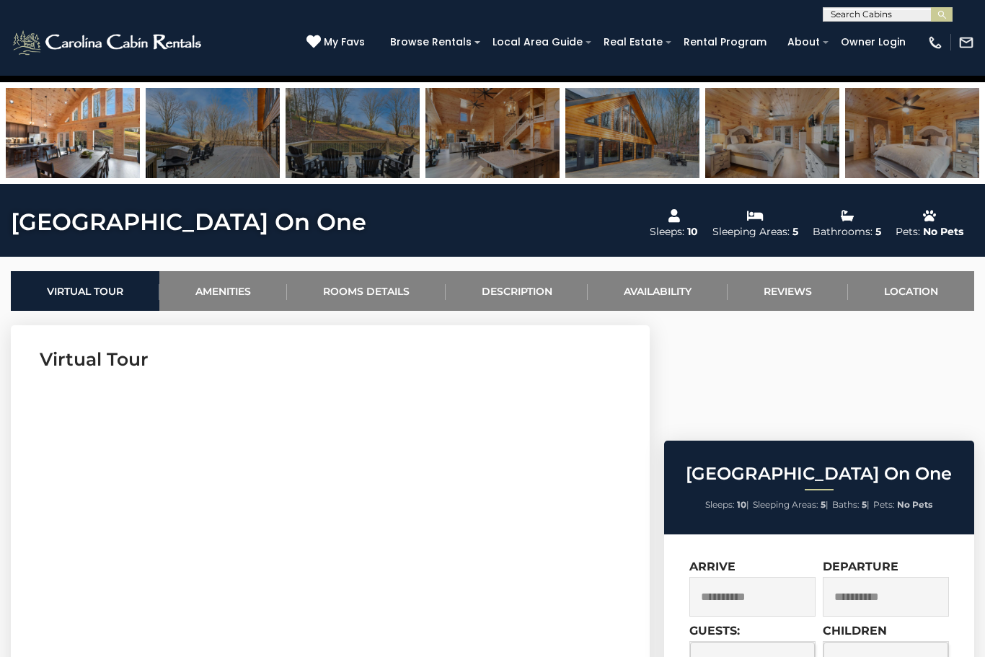
scroll to position [408, 0]
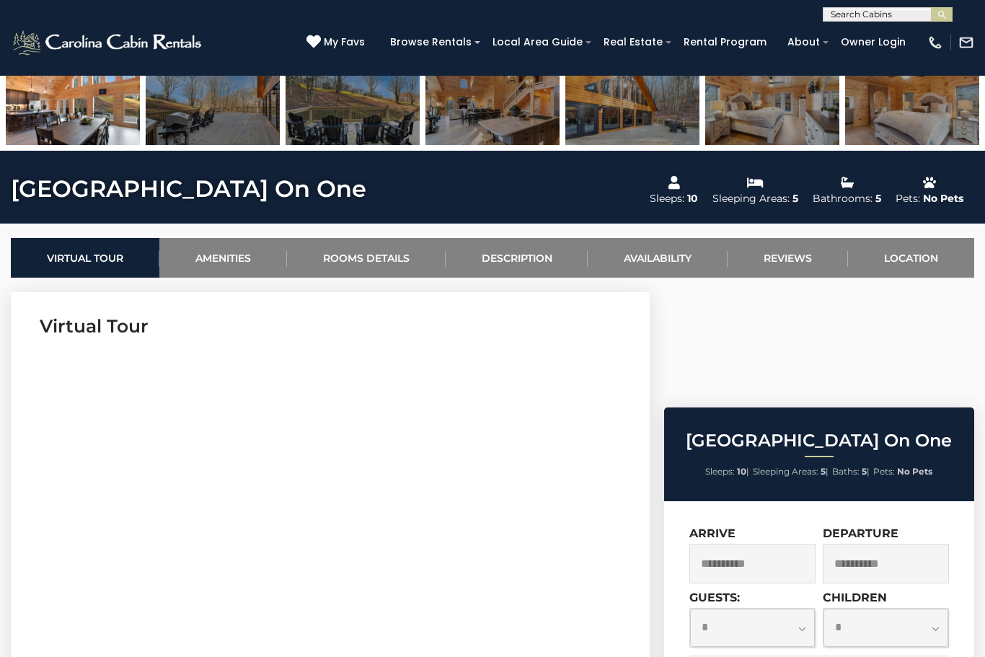
click at [787, 544] on input "**********" at bounding box center [752, 564] width 126 height 40
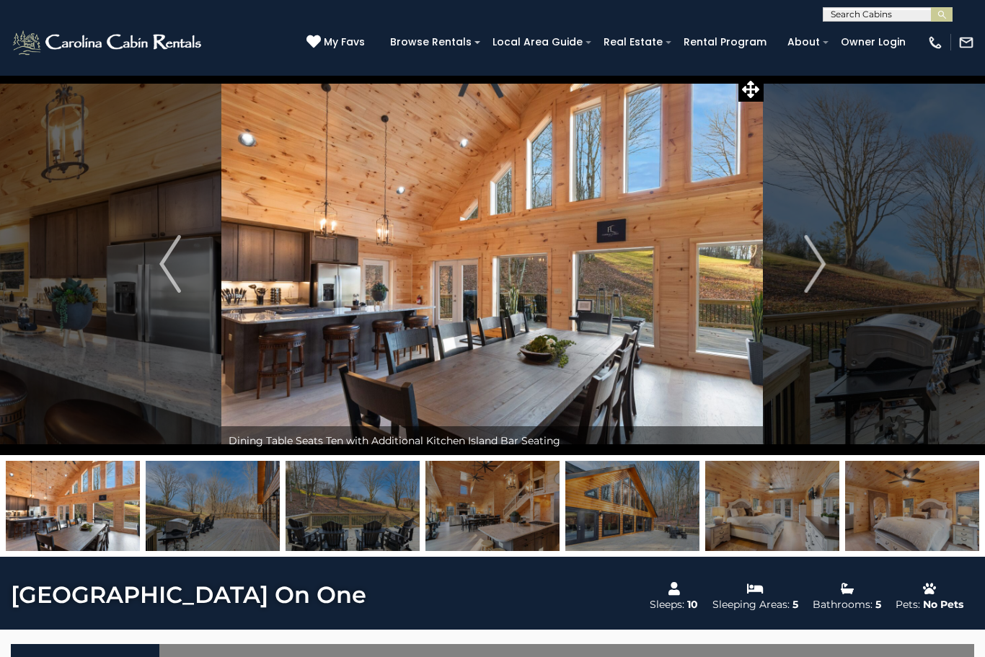
scroll to position [0, 0]
